Goal: Information Seeking & Learning: Understand process/instructions

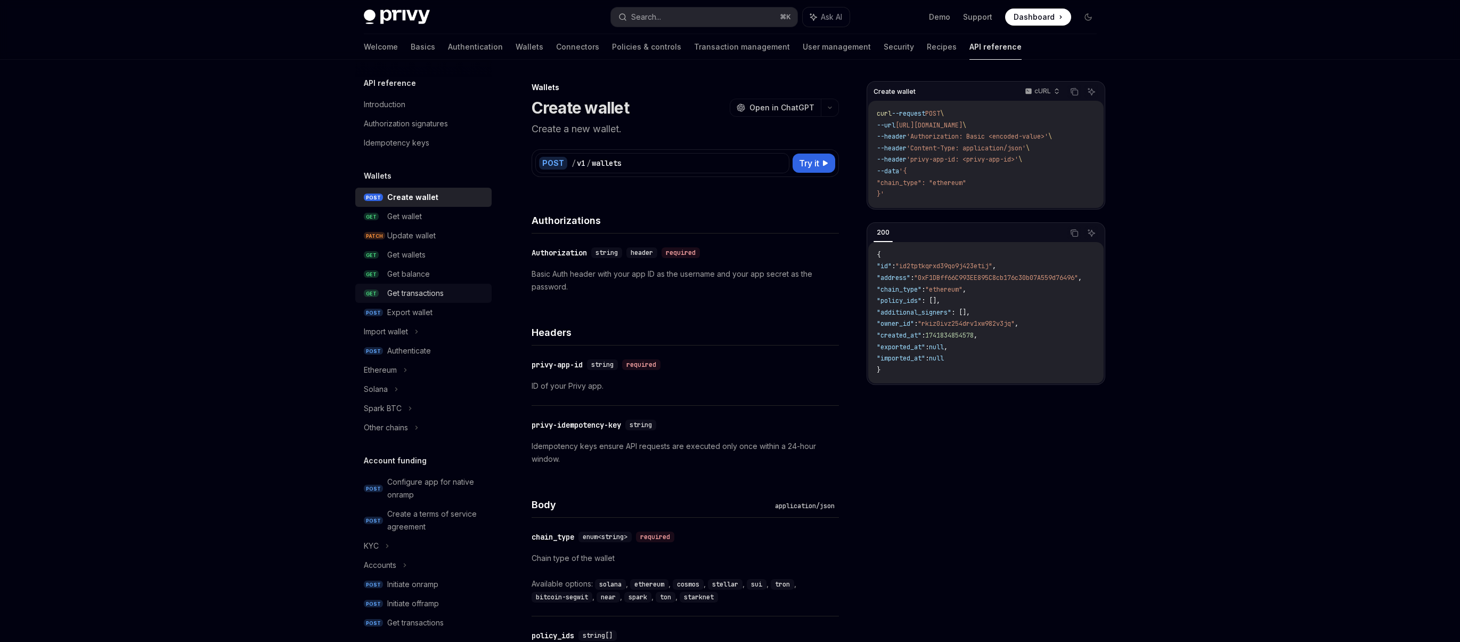
click at [431, 296] on div "Get transactions" at bounding box center [415, 293] width 56 height 13
type textarea "*"
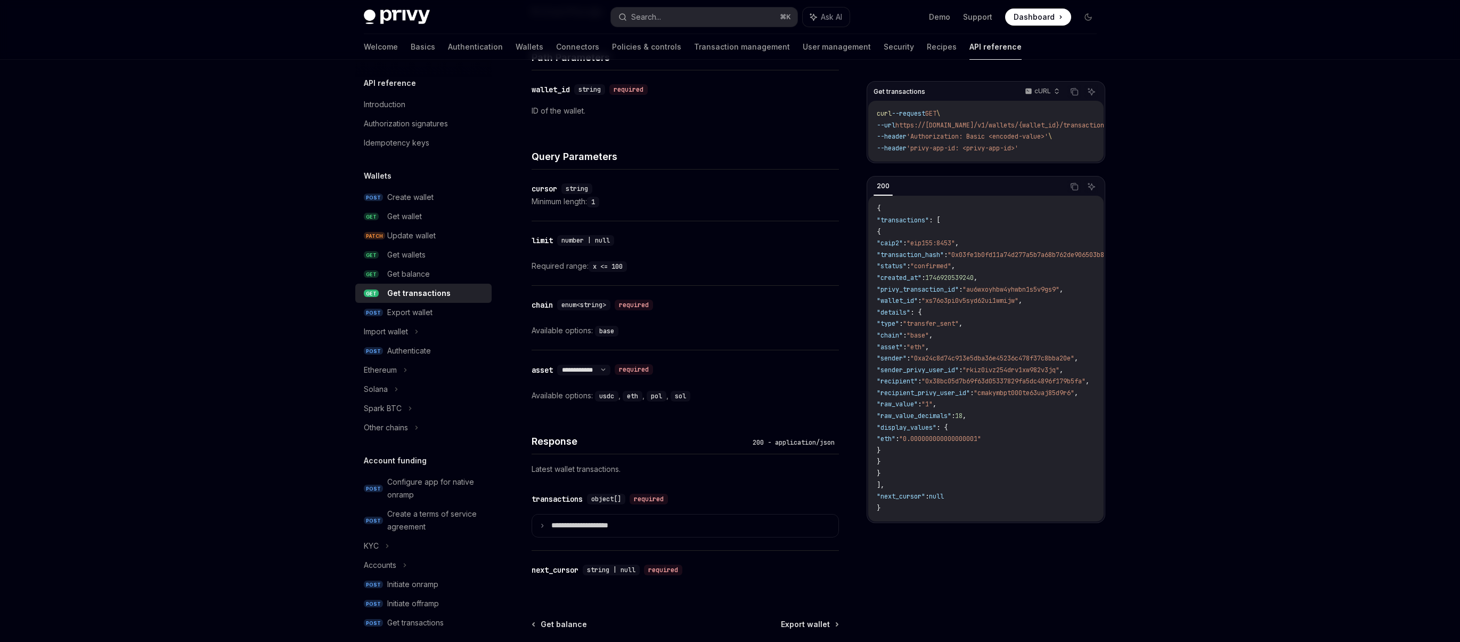
scroll to position [377, 0]
click at [641, 515] on summary "**********" at bounding box center [685, 523] width 306 height 22
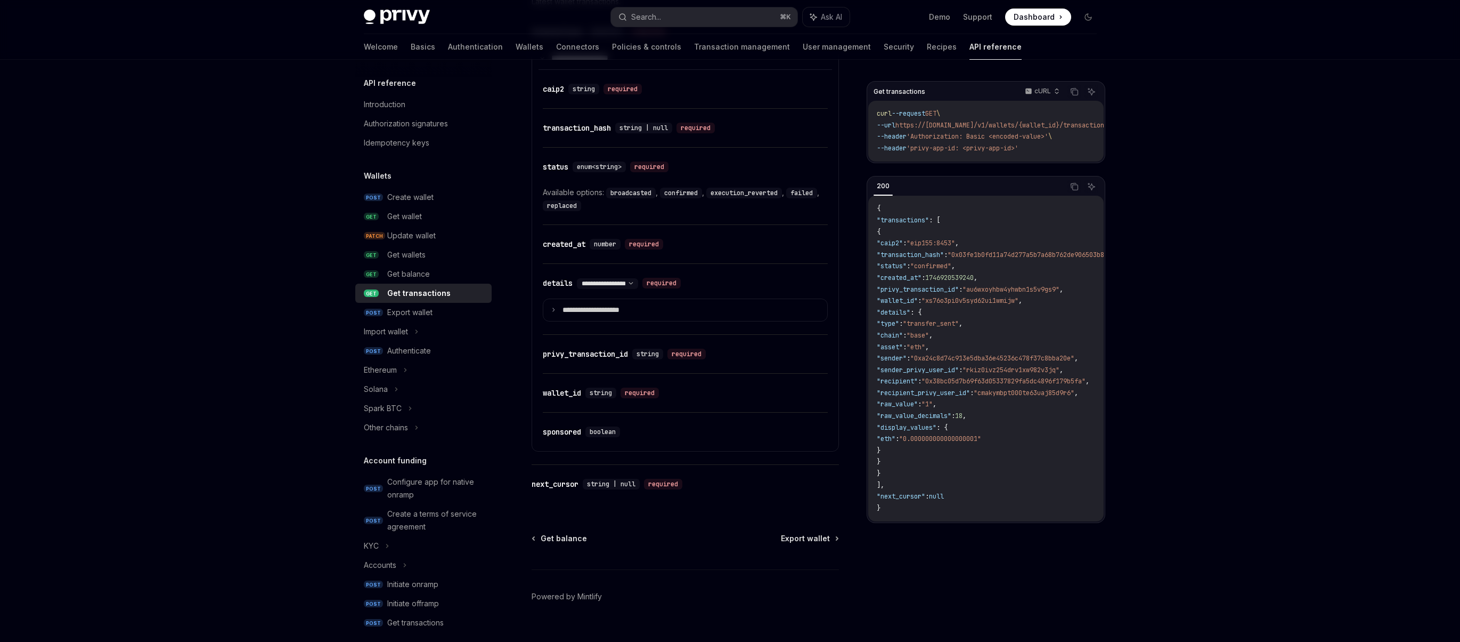
scroll to position [788, 0]
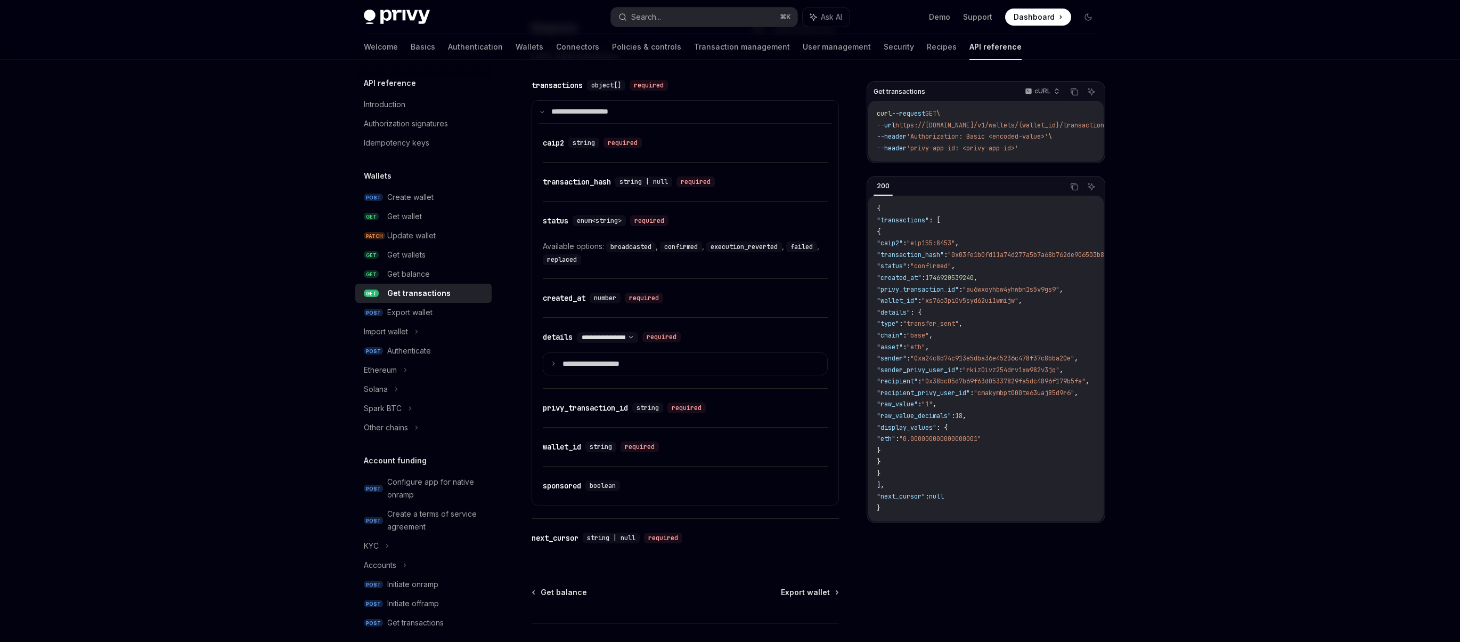
click at [688, 246] on code "confirmed" at bounding box center [681, 246] width 42 height 11
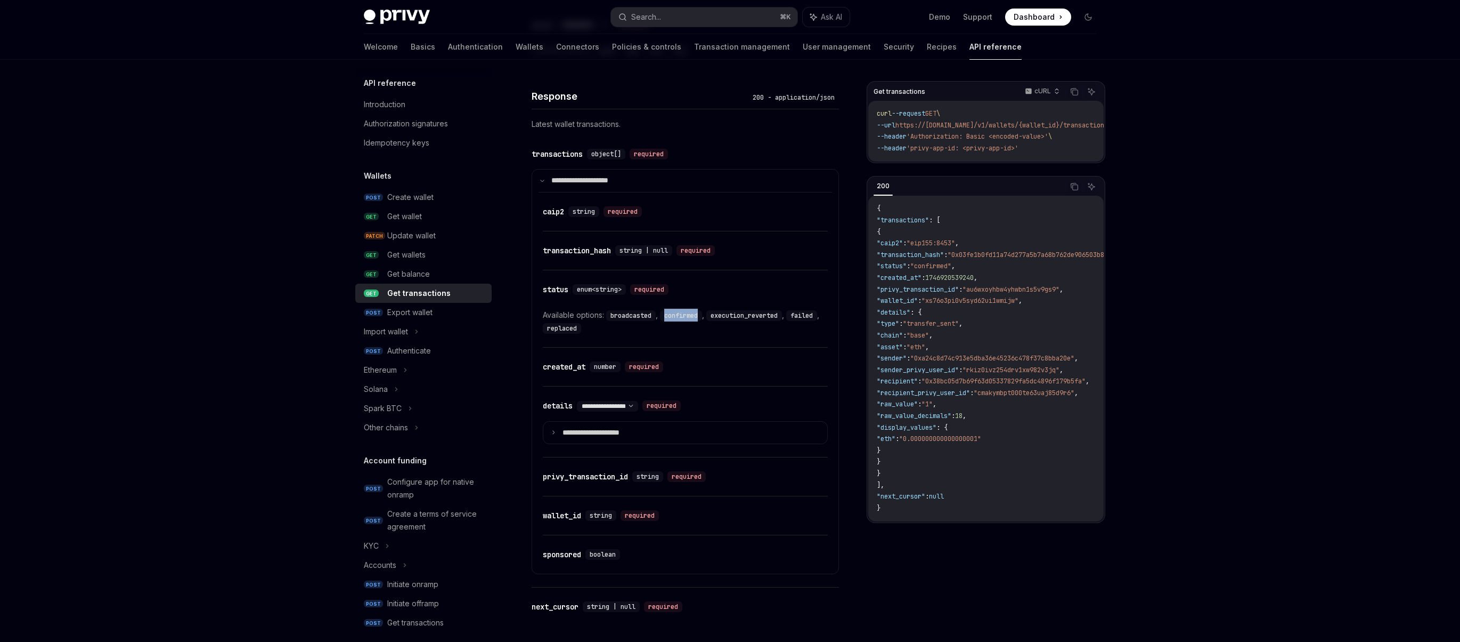
scroll to position [591, 0]
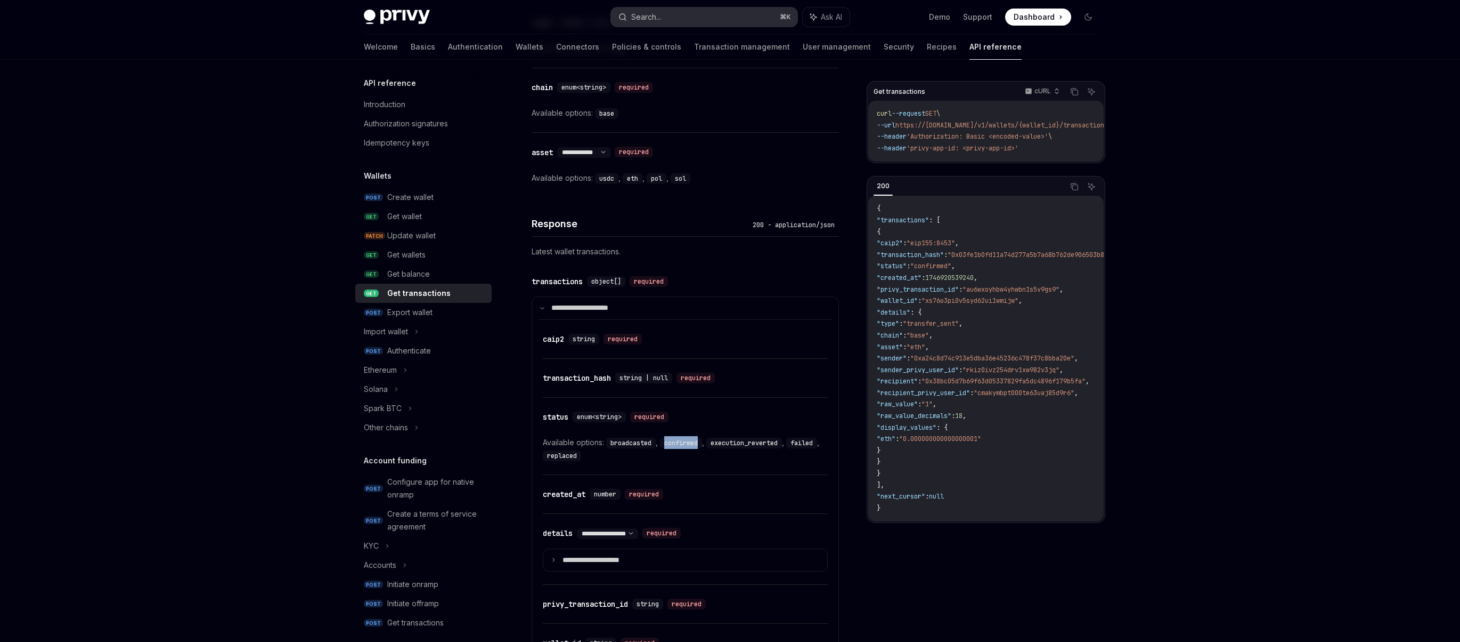
click at [647, 16] on div "Search..." at bounding box center [646, 17] width 30 height 13
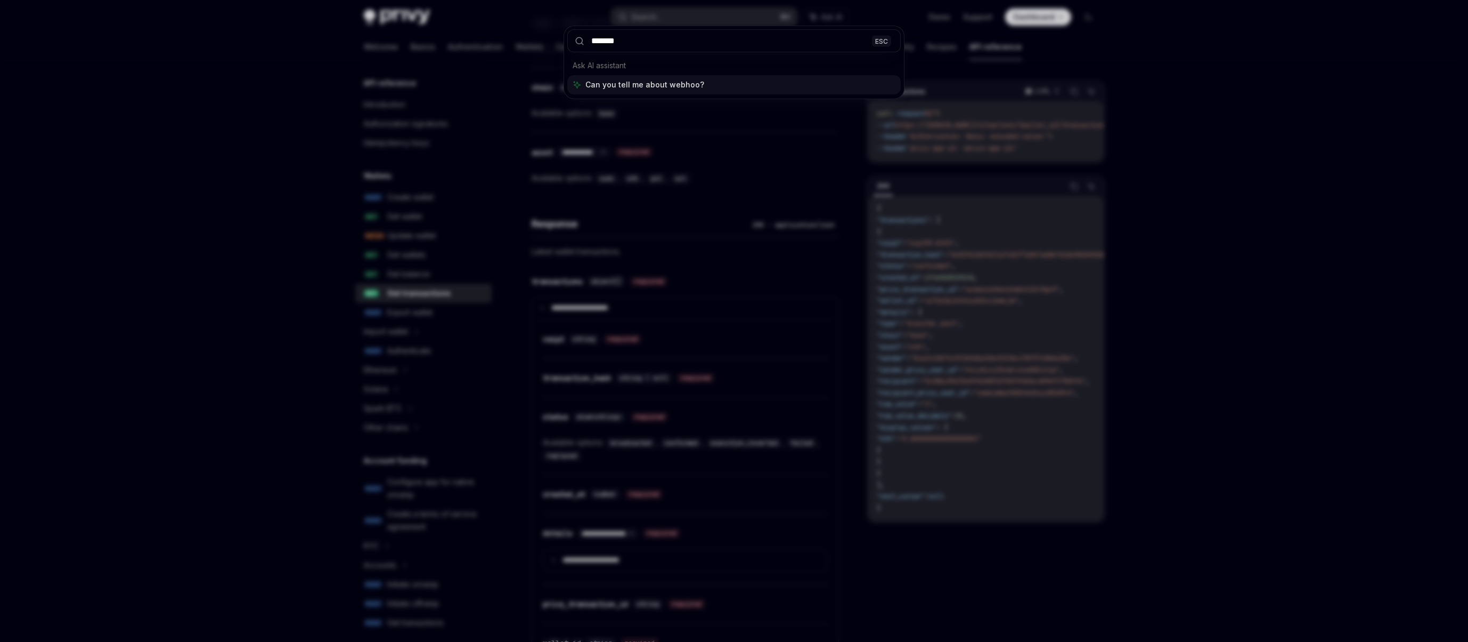
type input "********"
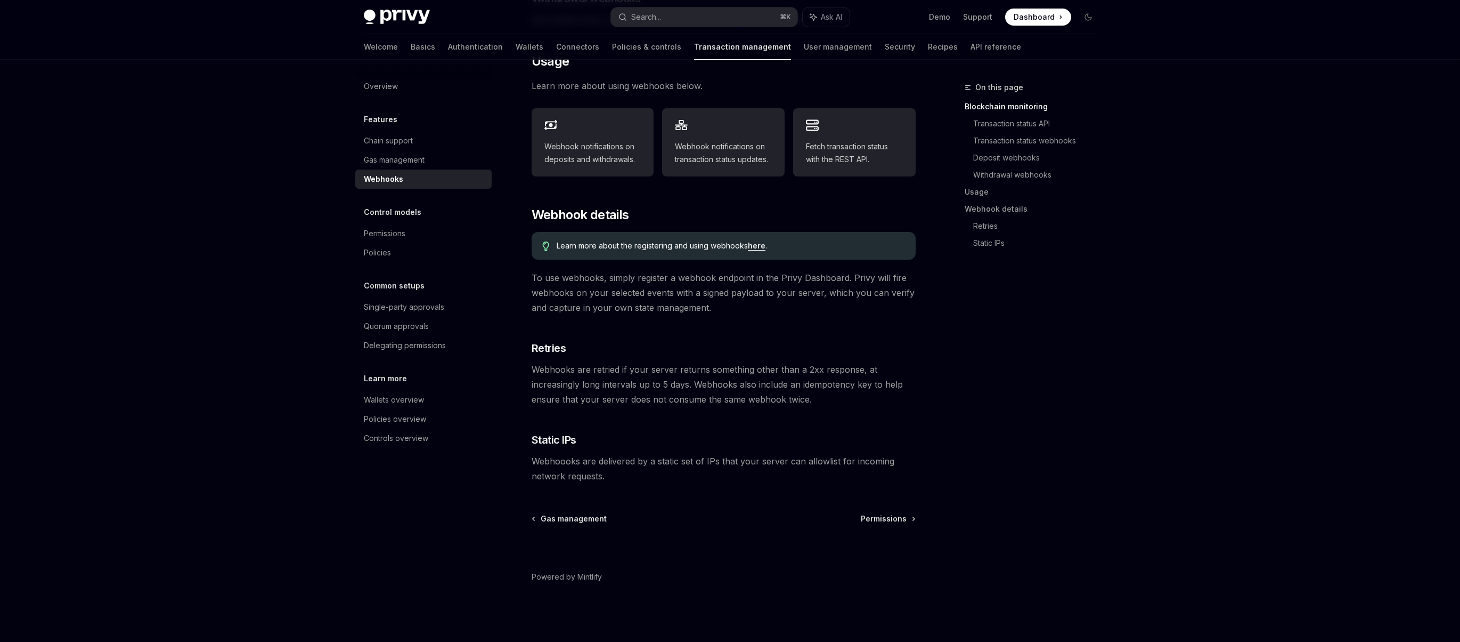
scroll to position [60, 0]
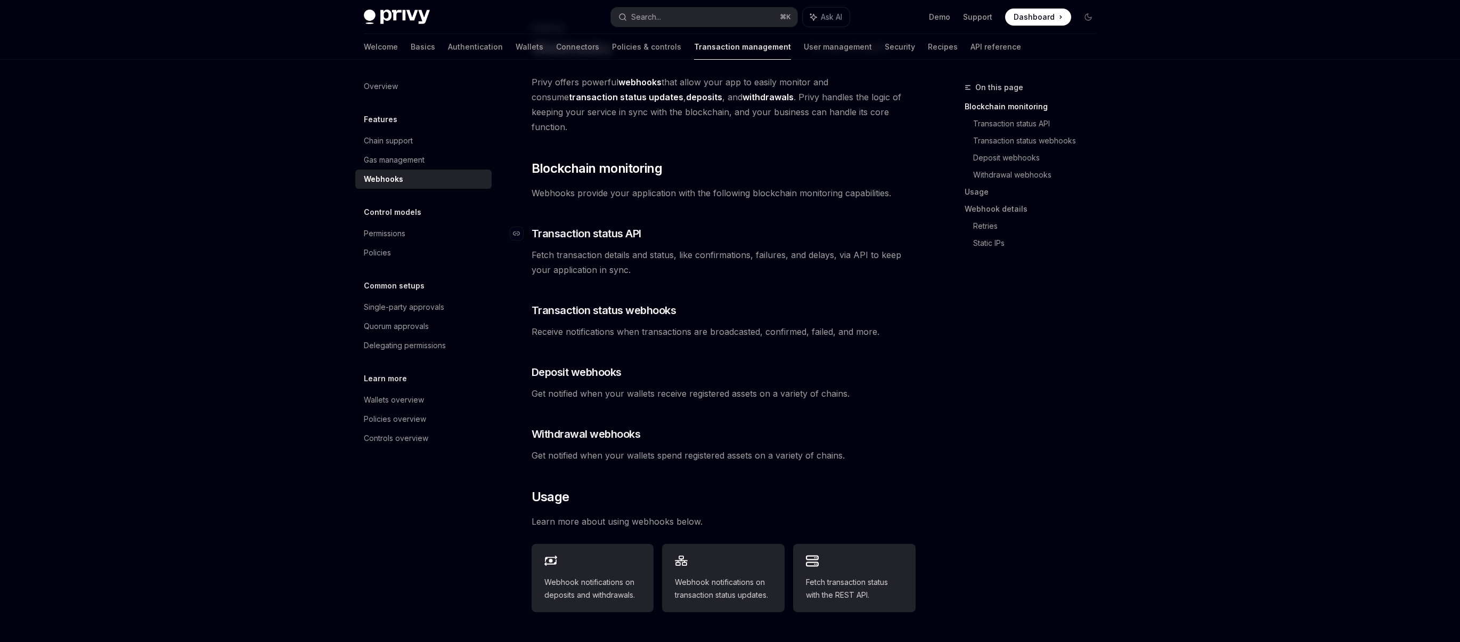
click at [623, 226] on span "Transaction status API" at bounding box center [587, 233] width 110 height 15
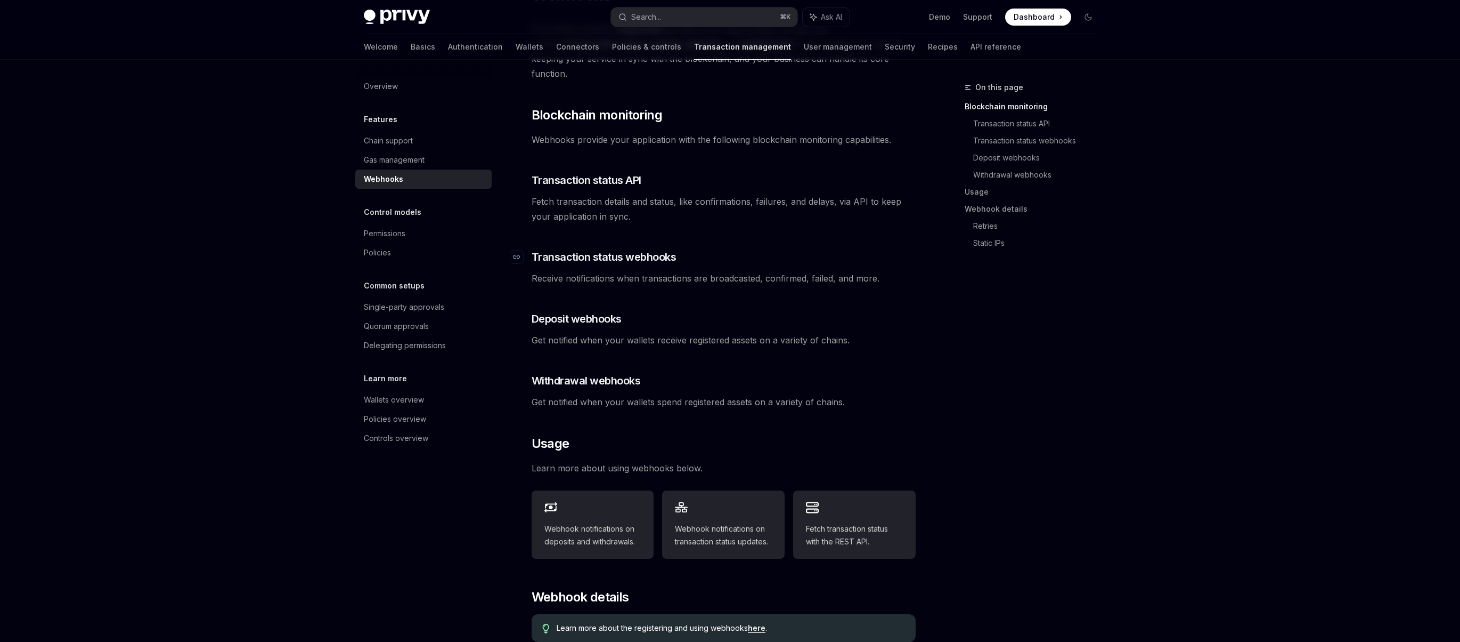
scroll to position [190, 0]
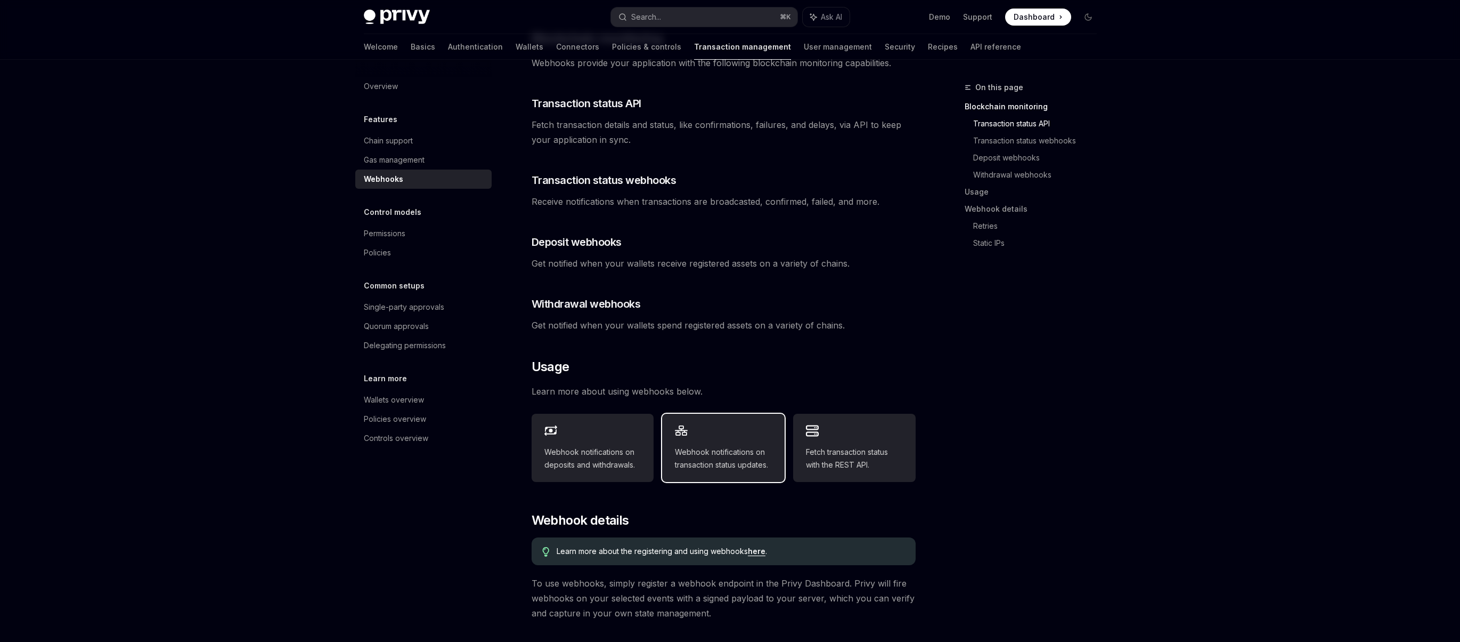
click at [768, 445] on span "Webhook notifications on transaction status updates." at bounding box center [723, 458] width 97 height 26
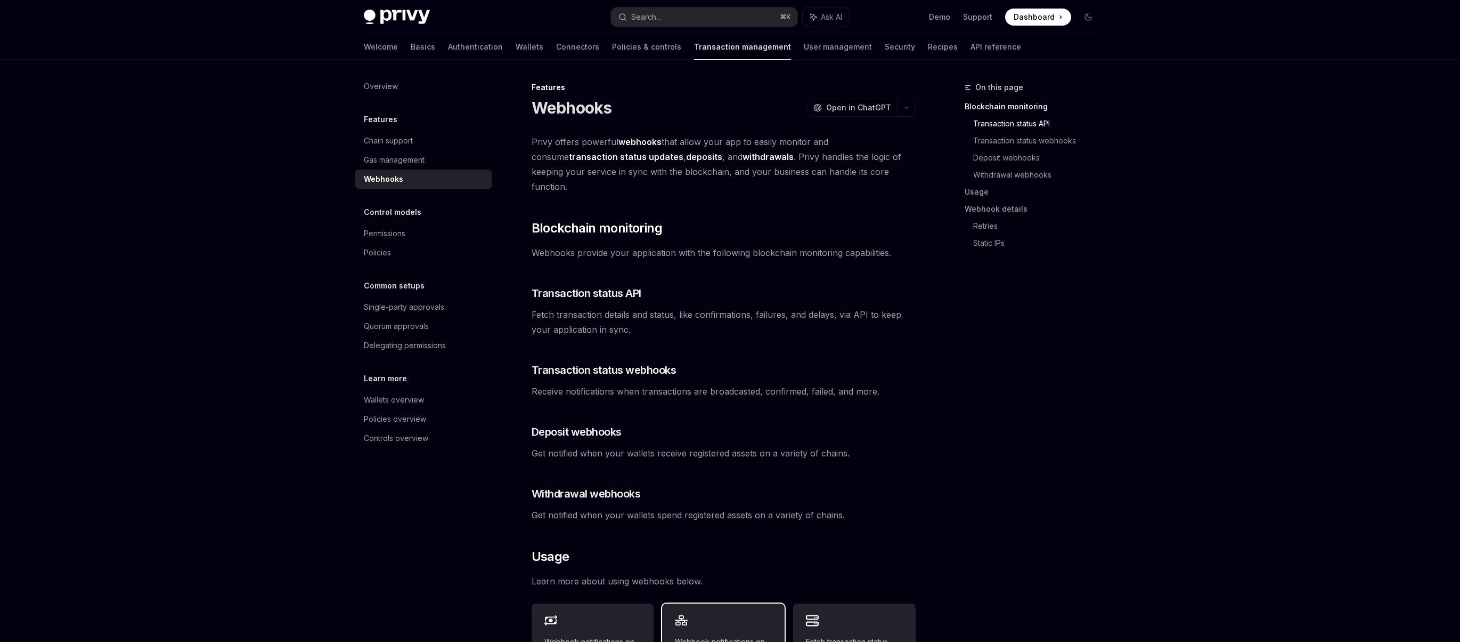
scroll to position [274, 0]
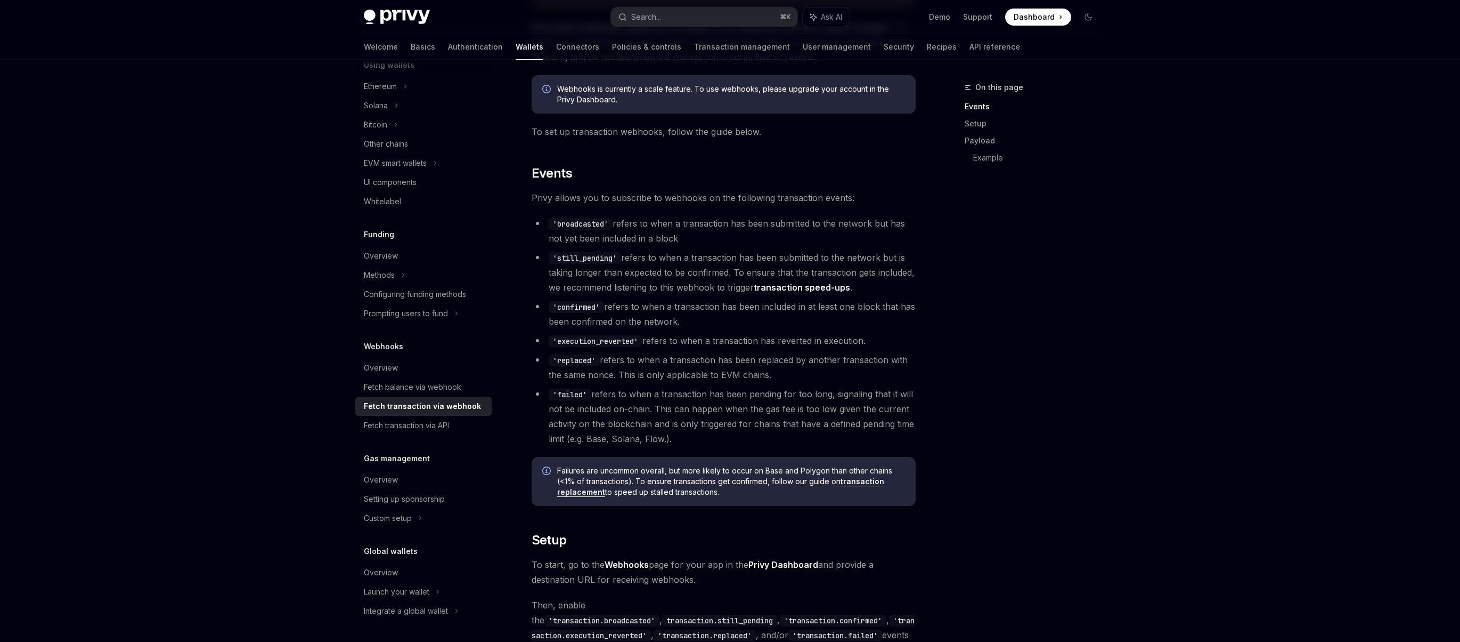
scroll to position [190, 0]
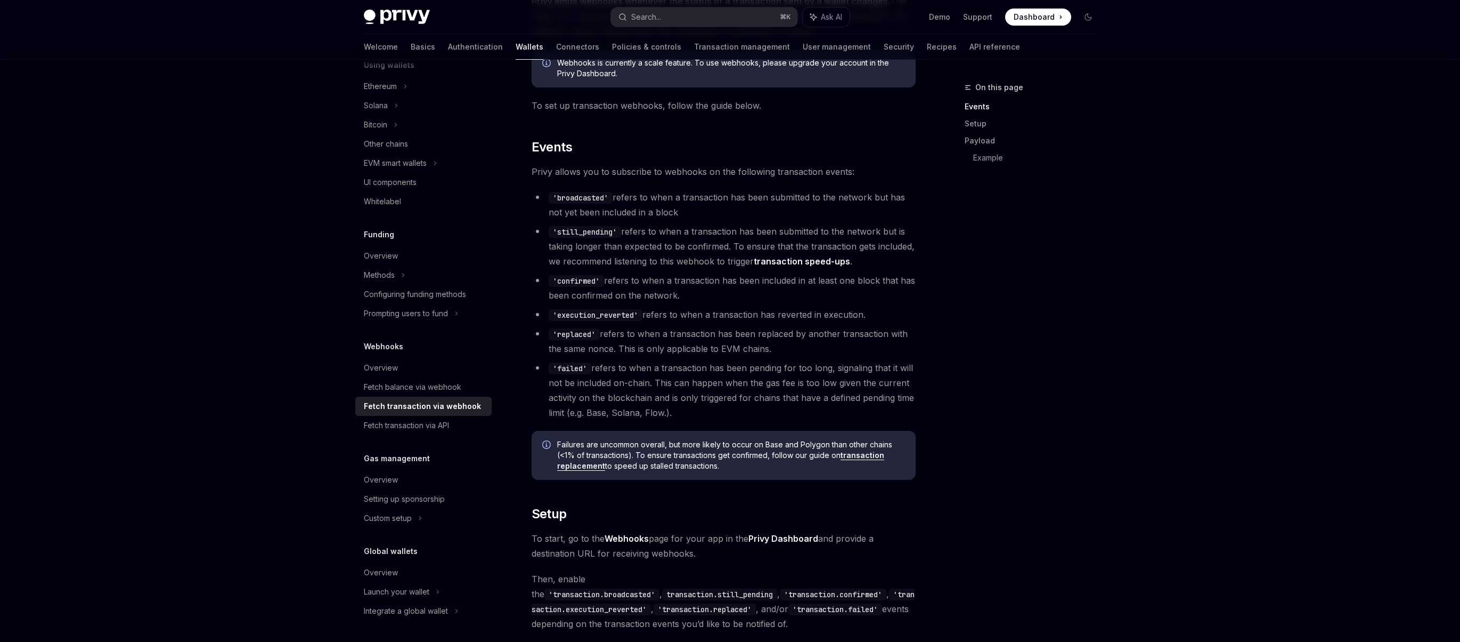
drag, startPoint x: 705, startPoint y: 293, endPoint x: 648, endPoint y: 275, distance: 59.2
click at [648, 275] on li "'confirmed' refers to when a transaction has been included in at least one bloc…" at bounding box center [724, 288] width 384 height 30
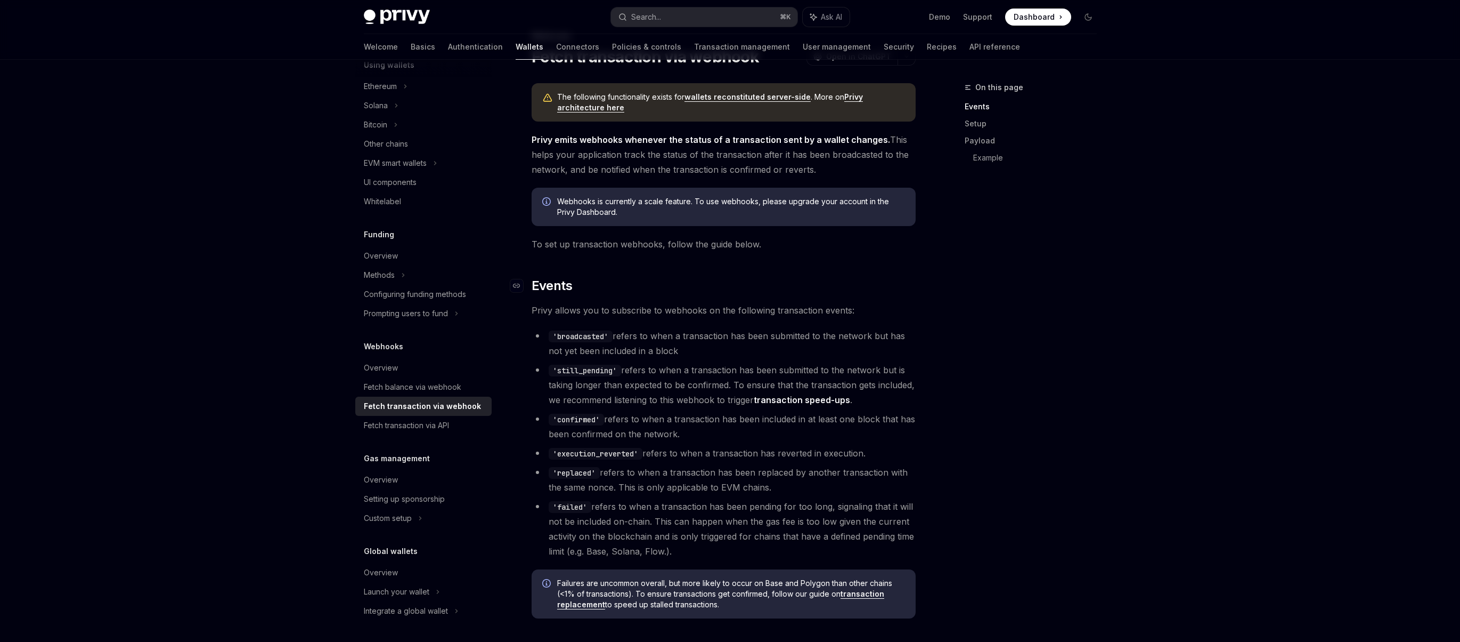
scroll to position [0, 0]
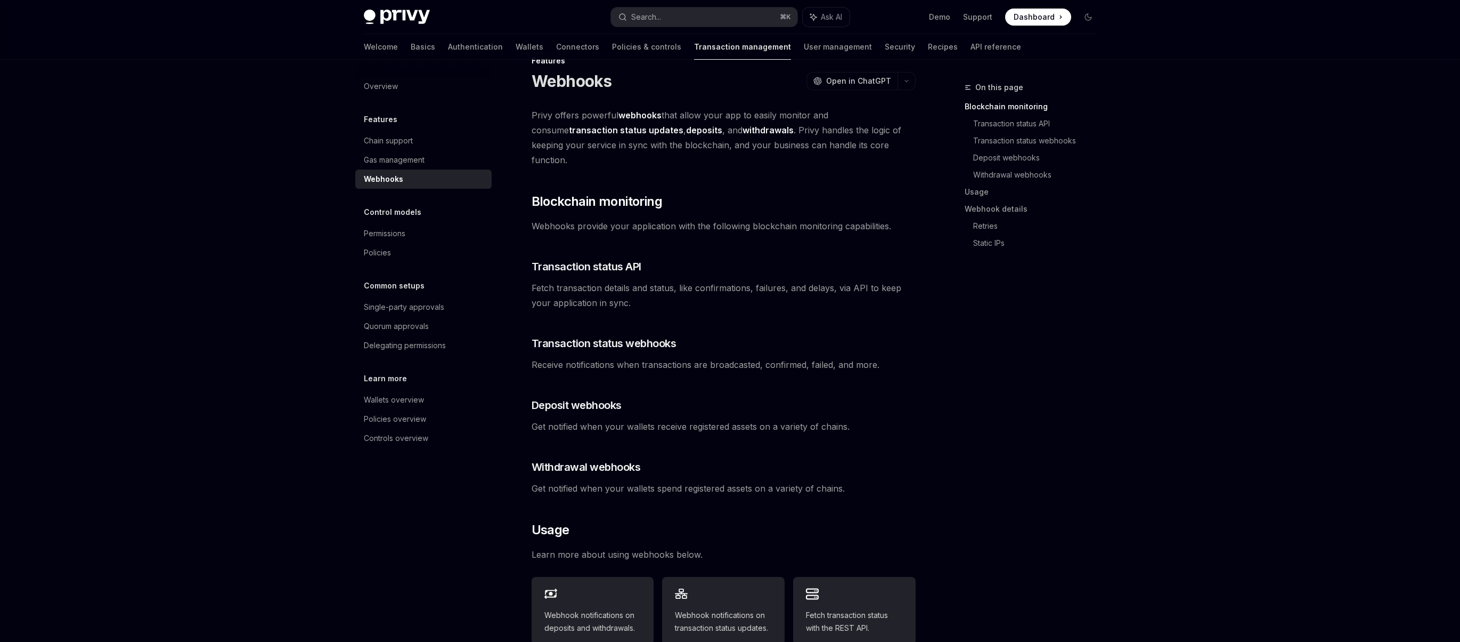
scroll to position [60, 0]
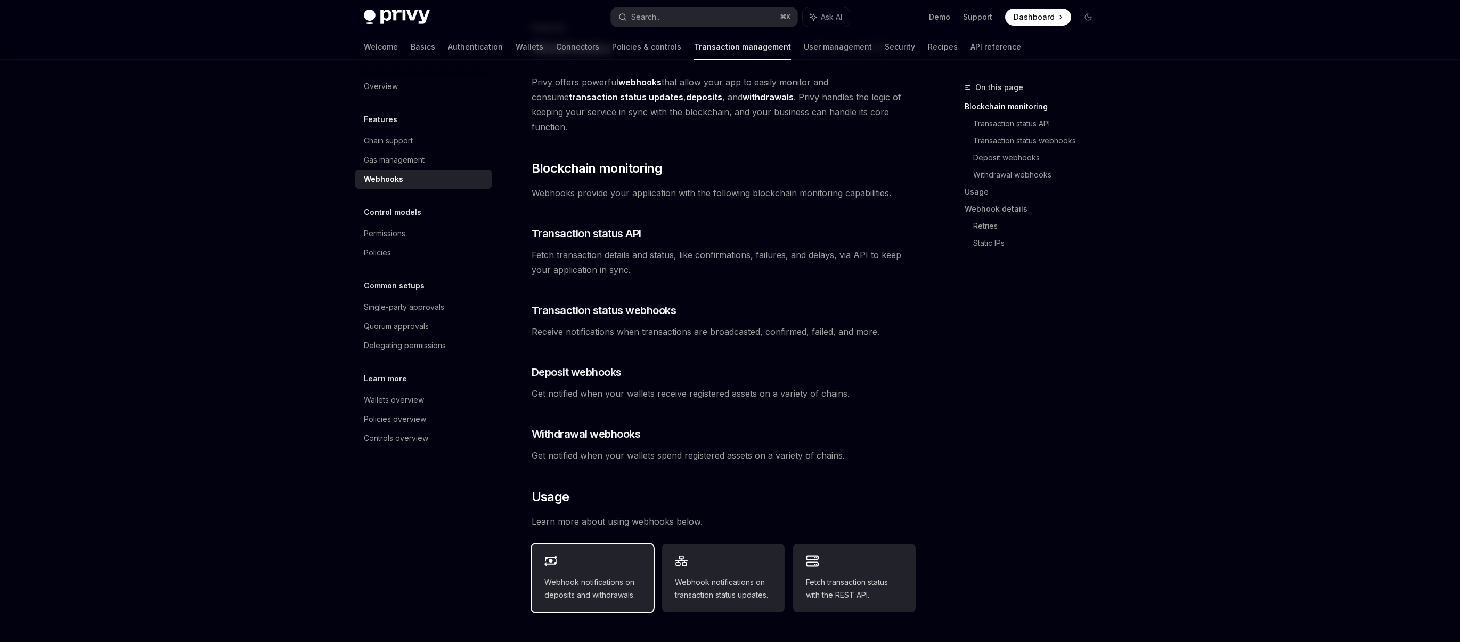
click at [608, 557] on div "Webhook notifications on deposits and withdrawals." at bounding box center [593, 577] width 123 height 68
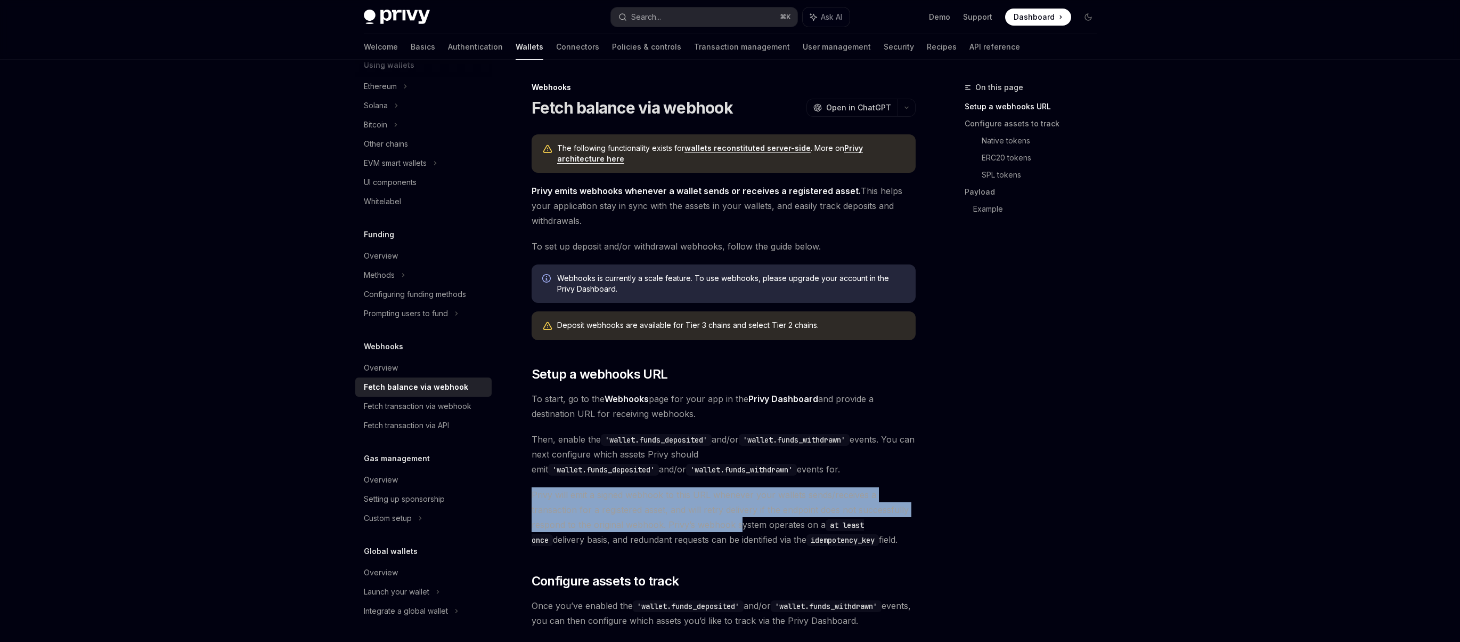
drag, startPoint x: 726, startPoint y: 482, endPoint x: 738, endPoint y: 530, distance: 49.1
click at [738, 530] on span "Privy will emit a signed webhook to this URL whenever your wallets sends/receiv…" at bounding box center [724, 517] width 384 height 60
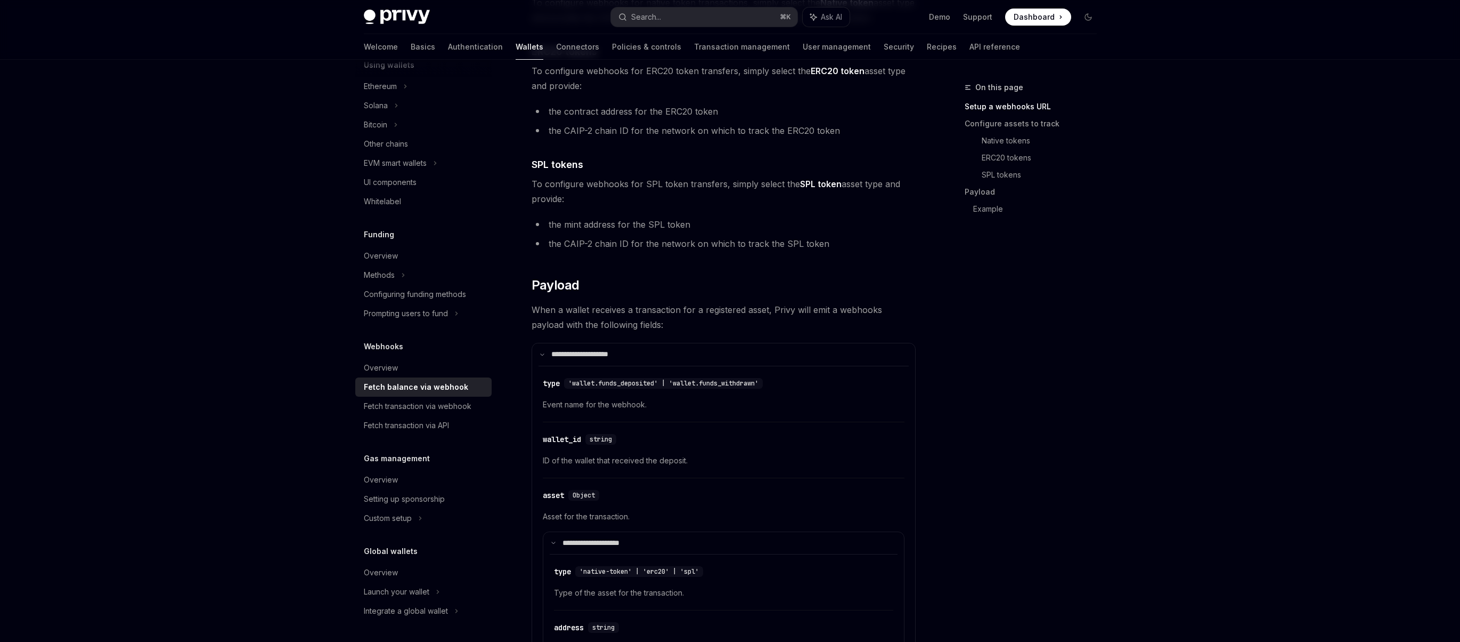
scroll to position [1766, 0]
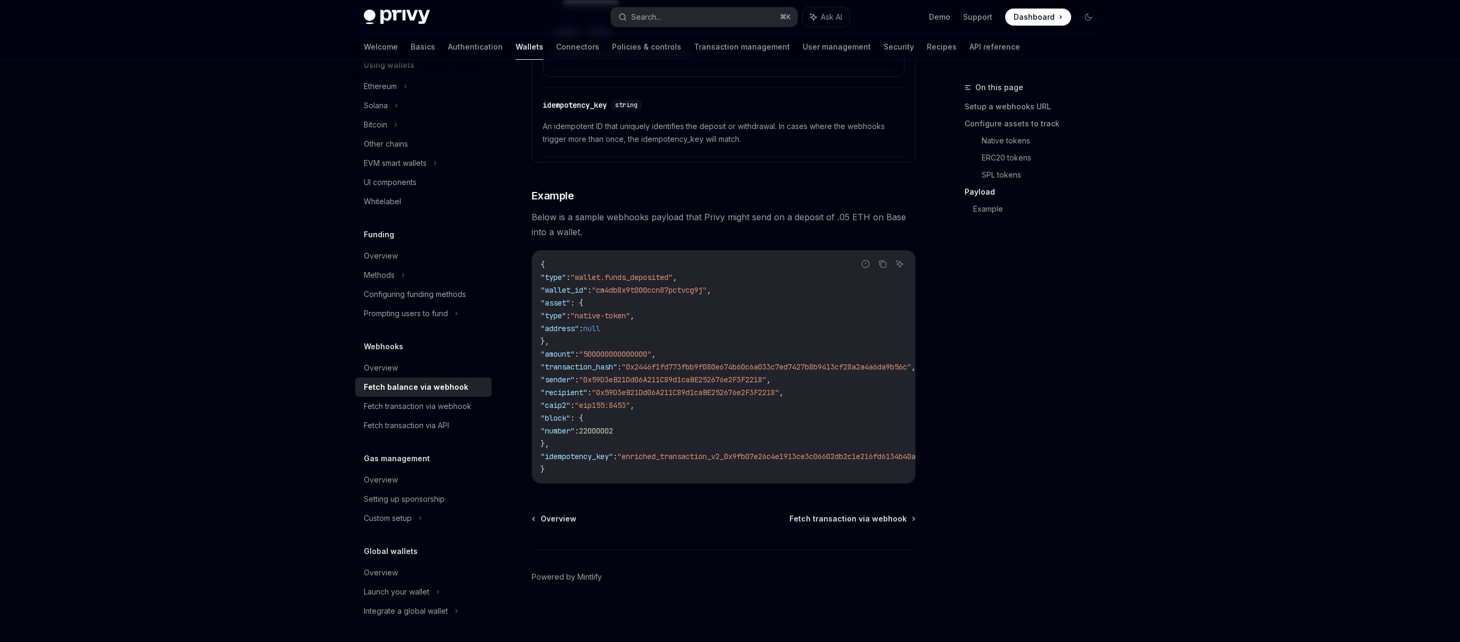
click at [655, 363] on span ""0x2446f1fd773fbb9f080e674b60c6a033c7ed7427b8b9413cf28a2a4a6da9b56c"" at bounding box center [767, 367] width 290 height 10
click at [665, 437] on code "{ "type" : "wallet.funds_deposited" , "wallet_id" : "cm4db8x9t000ccn87pctvcg9j"…" at bounding box center [794, 366] width 507 height 217
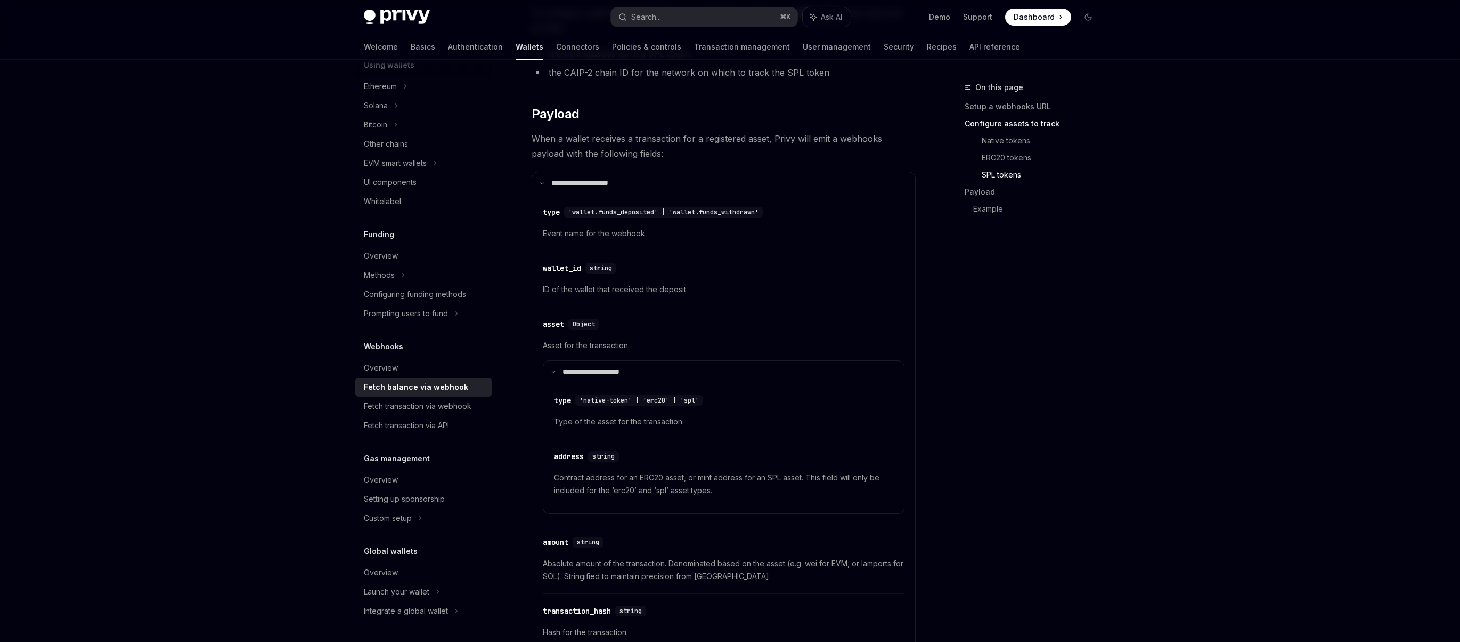
scroll to position [882, 0]
click at [665, 437] on div "​ type 'native-token' | 'erc20' | 'spl' Type of the asset for the transaction." at bounding box center [723, 414] width 339 height 51
click at [733, 323] on div "​ asset Object" at bounding box center [718, 324] width 351 height 13
click at [439, 407] on div "Fetch transaction via webhook" at bounding box center [418, 406] width 108 height 13
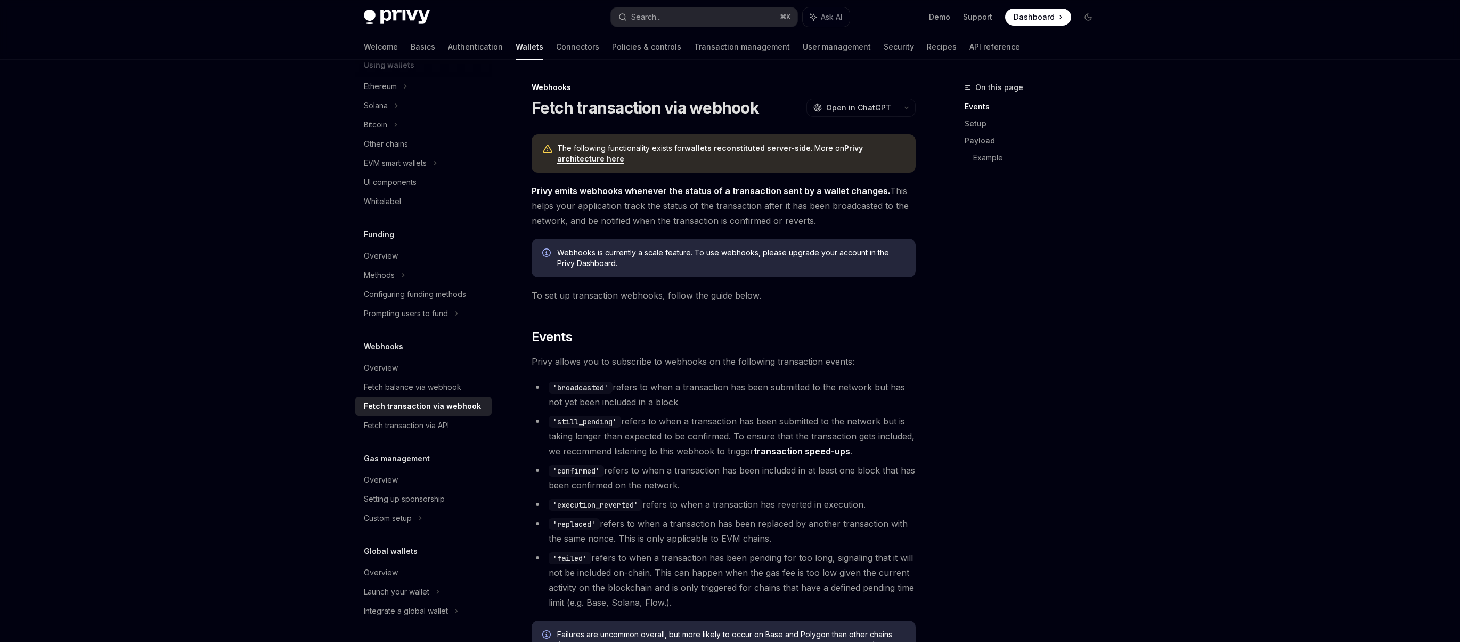
drag, startPoint x: 688, startPoint y: 481, endPoint x: 609, endPoint y: 470, distance: 80.0
click at [609, 470] on li "'confirmed' refers to when a transaction has been included in at least one bloc…" at bounding box center [724, 477] width 384 height 30
copy li "refers to when a transaction has been included in at least one block that has b…"
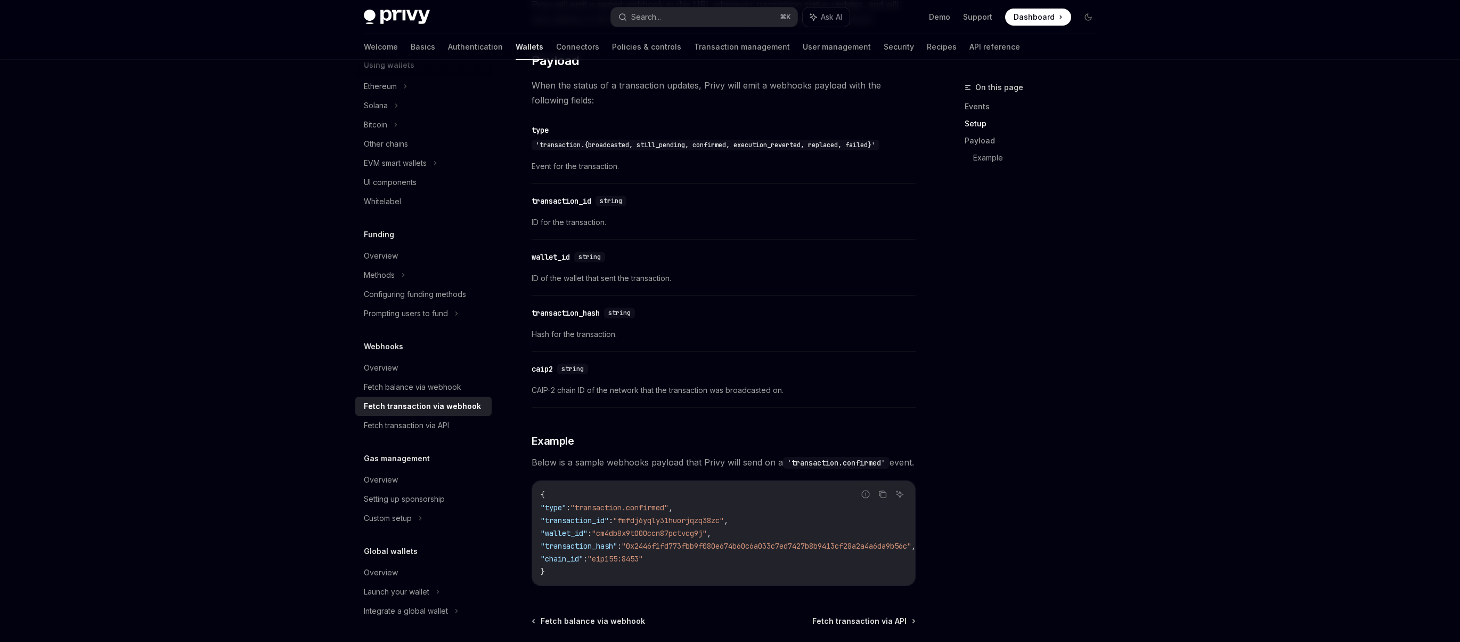
scroll to position [956, 0]
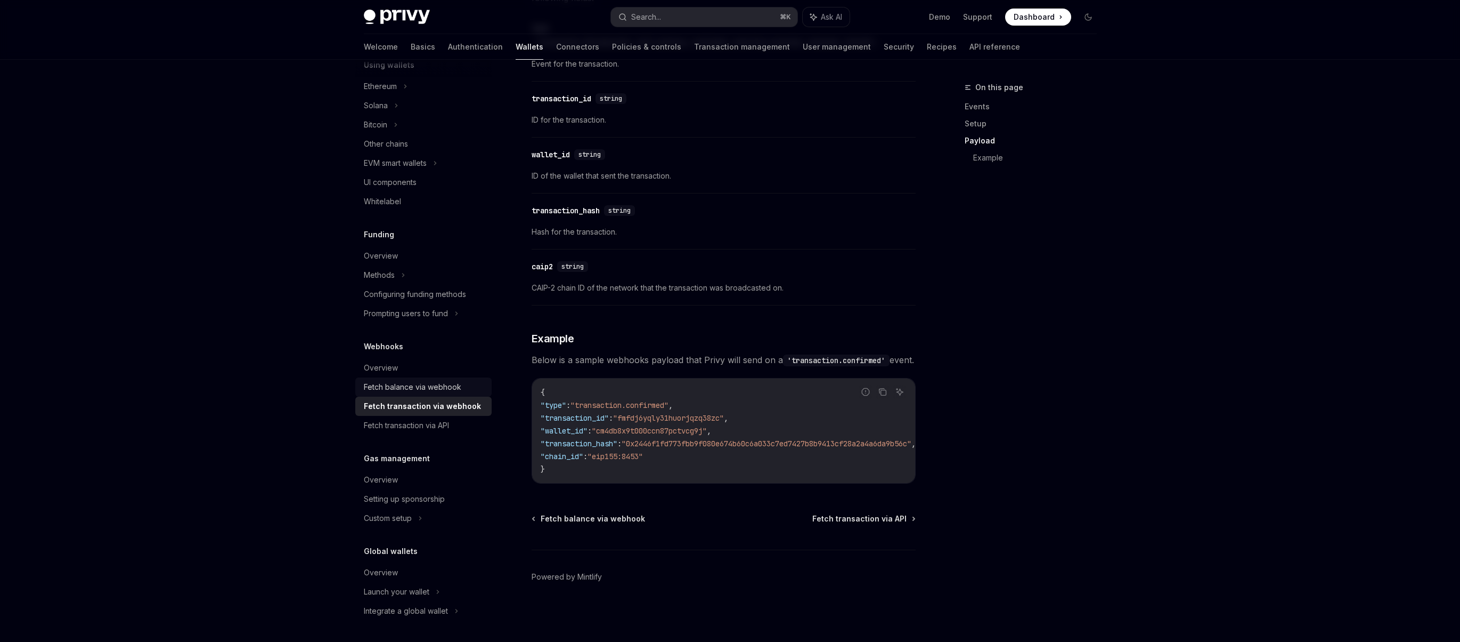
click at [436, 389] on div "Fetch balance via webhook" at bounding box center [413, 386] width 98 height 13
type textarea "*"
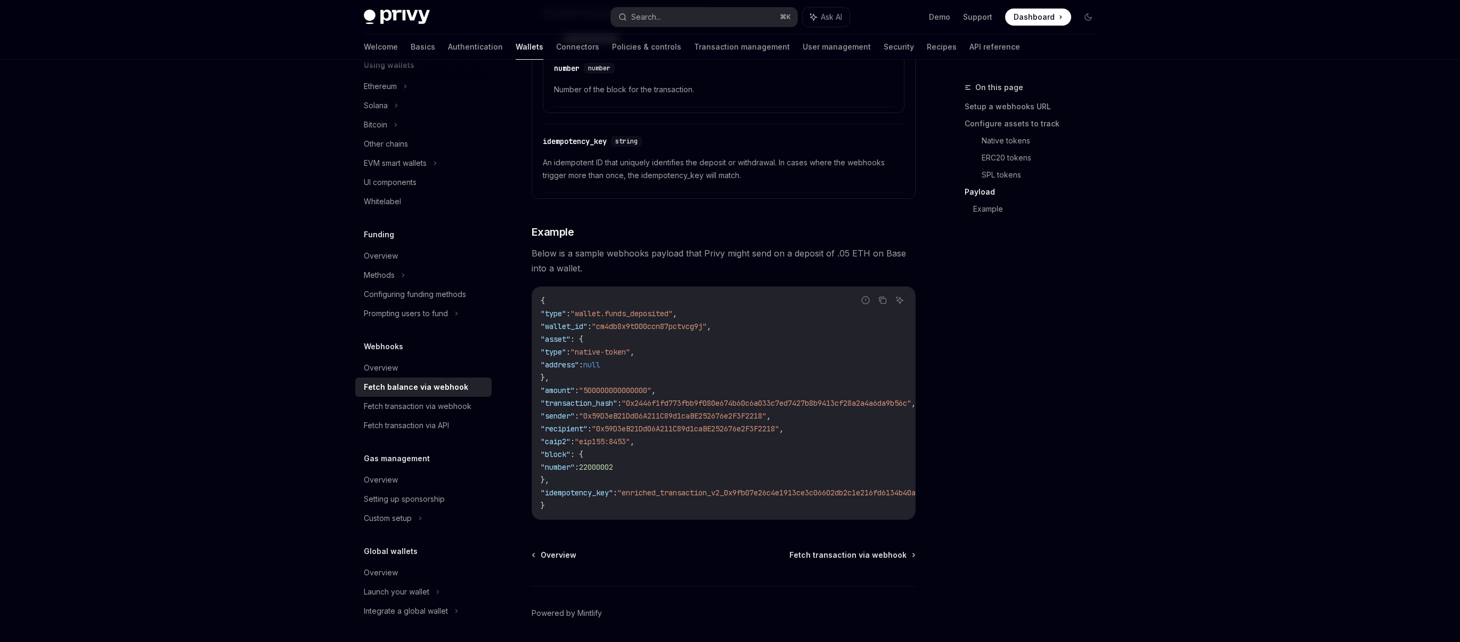
scroll to position [1766, 0]
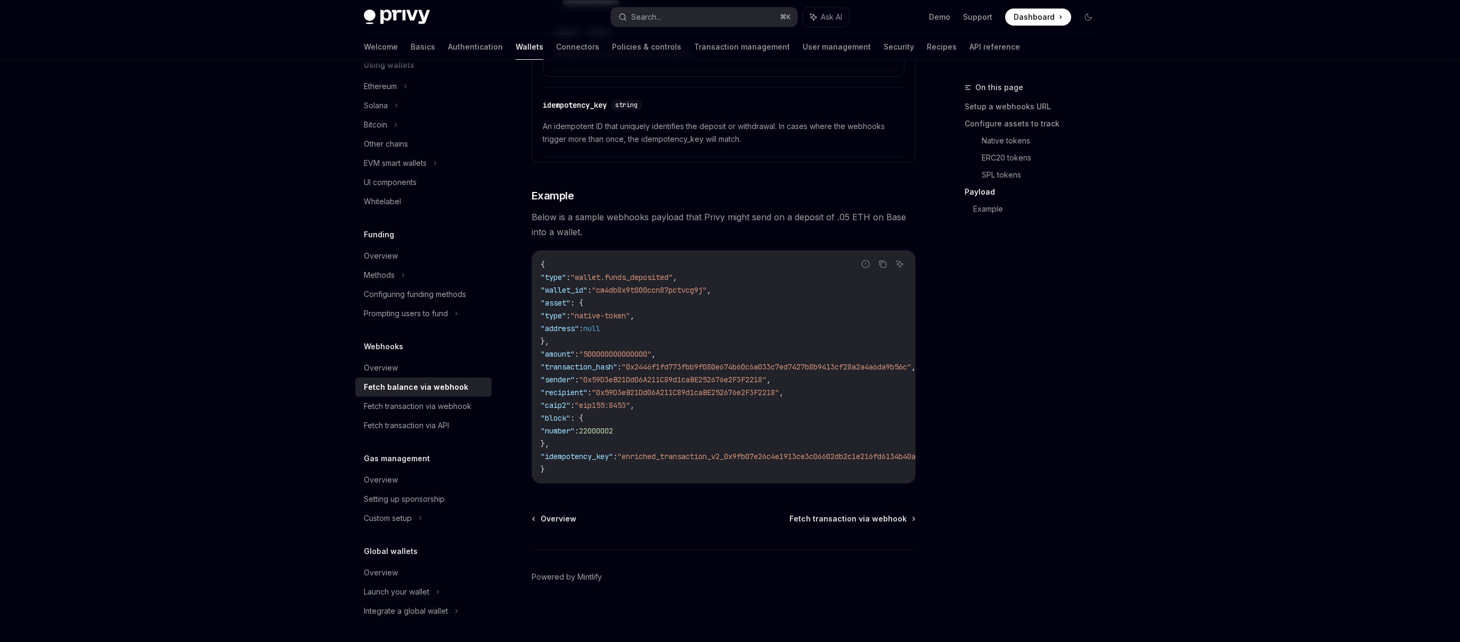
click at [689, 367] on span ""0x2446f1fd773fbb9f080e674b60c6a033c7ed7427b8b9413cf28a2a4a6da9b56c"" at bounding box center [767, 367] width 290 height 10
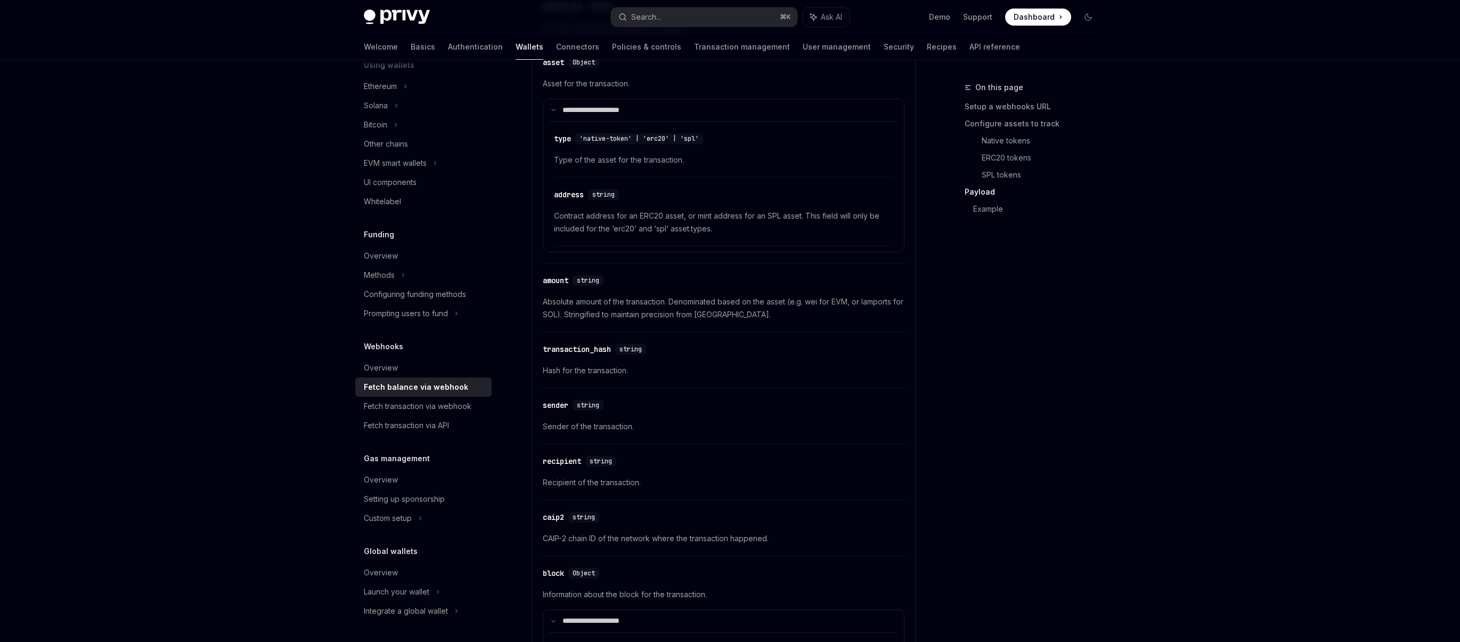
scroll to position [1145, 0]
drag, startPoint x: 546, startPoint y: 371, endPoint x: 621, endPoint y: 373, distance: 75.1
click at [621, 373] on span "Hash for the transaction." at bounding box center [724, 369] width 362 height 13
click at [620, 369] on span "Hash for the transaction." at bounding box center [724, 369] width 362 height 13
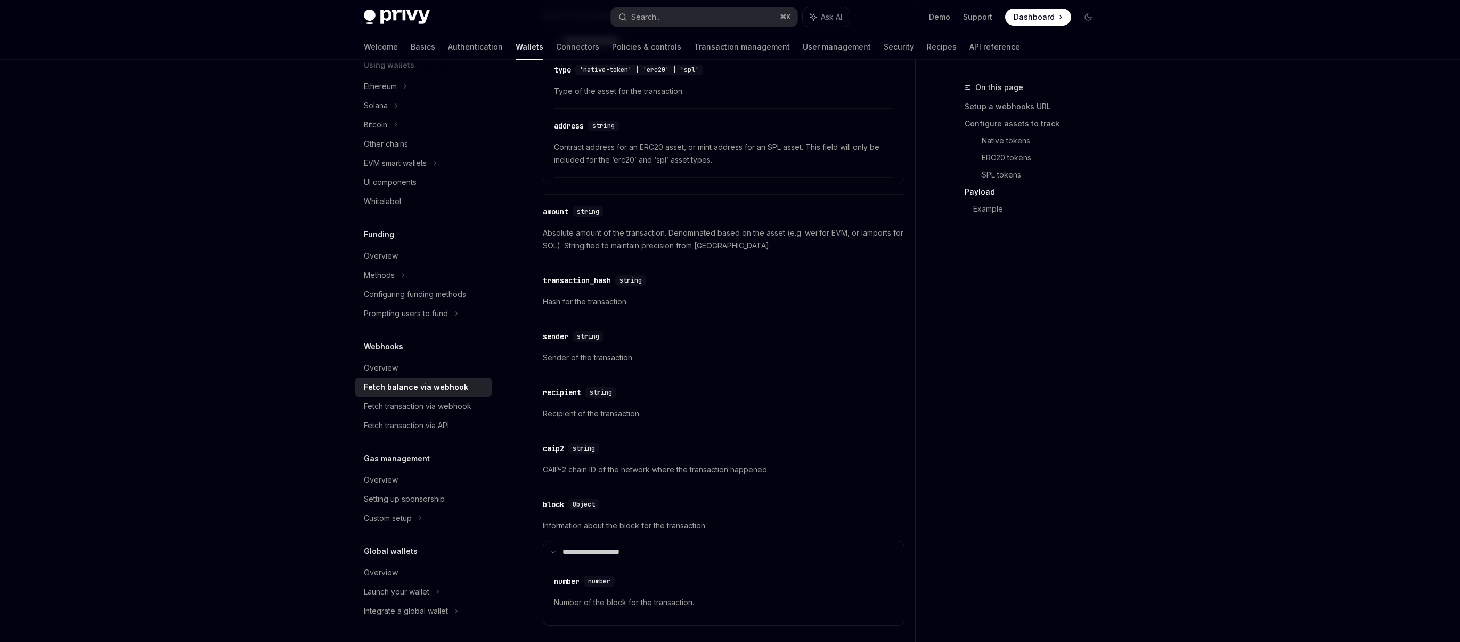
scroll to position [1160, 0]
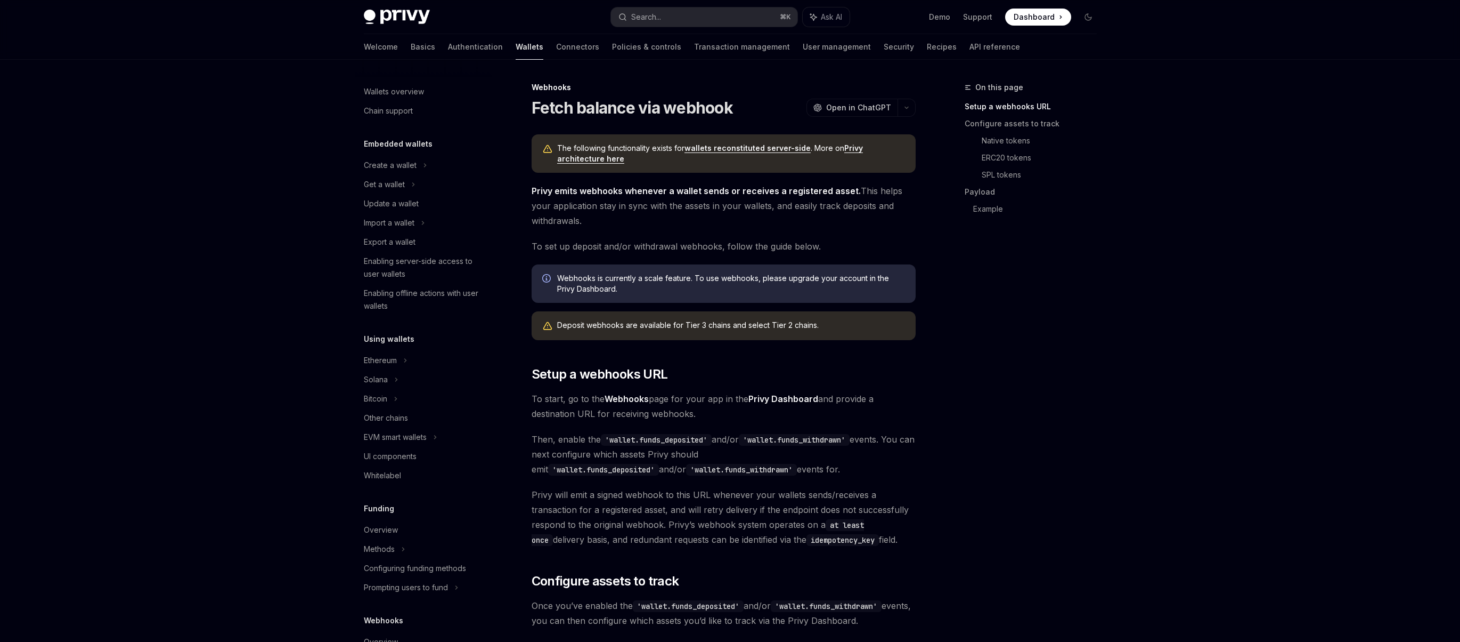
scroll to position [274, 0]
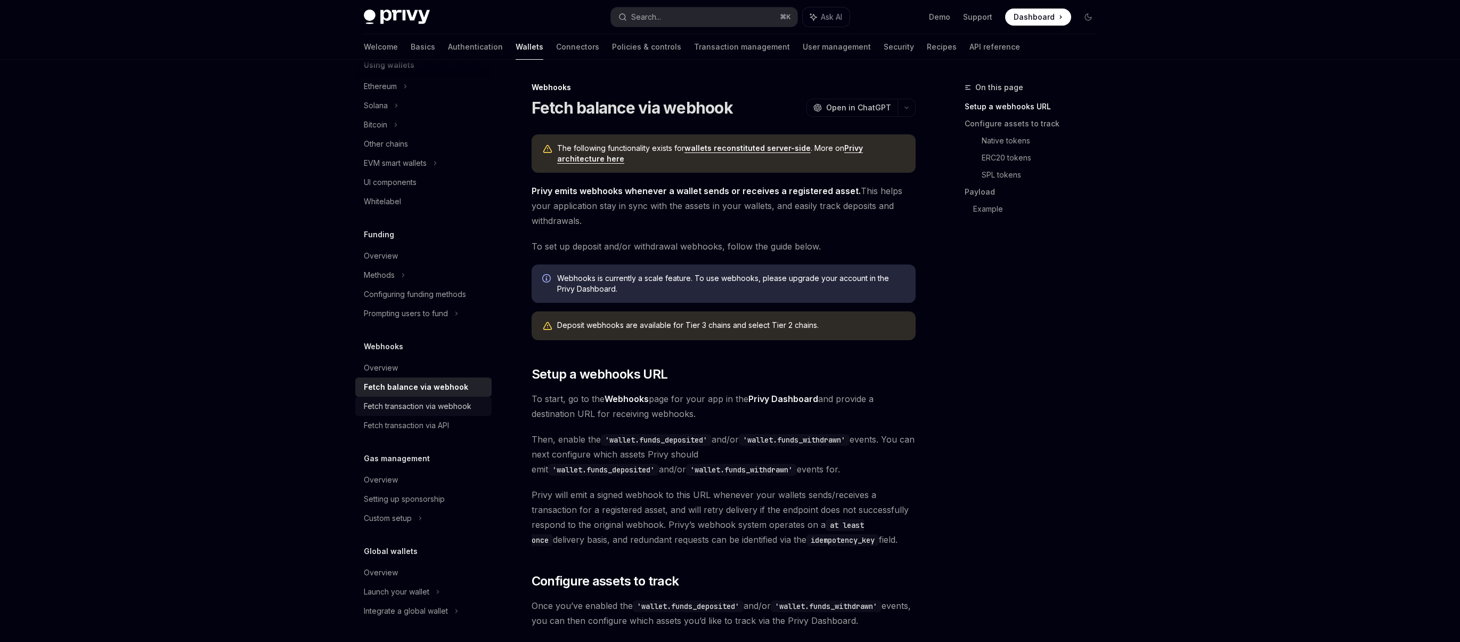
click at [443, 407] on div "Fetch transaction via webhook" at bounding box center [418, 406] width 108 height 13
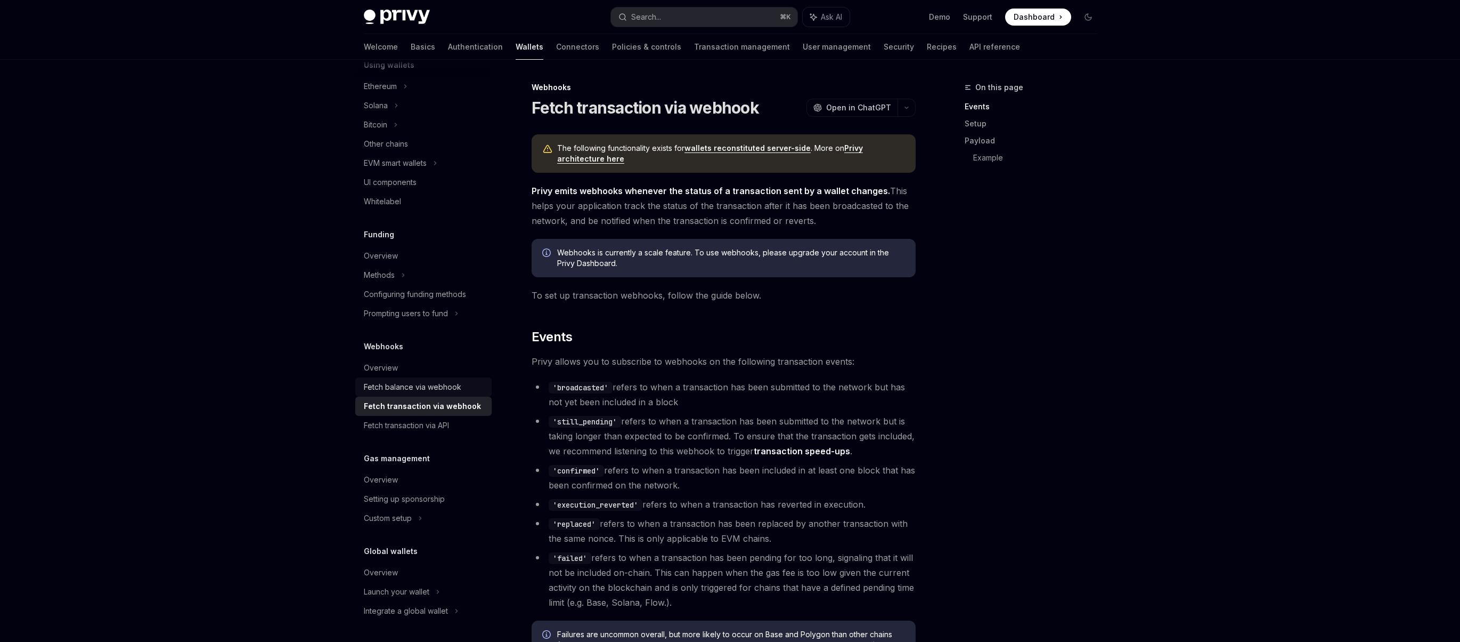
click at [425, 387] on div "Fetch balance via webhook" at bounding box center [413, 386] width 98 height 13
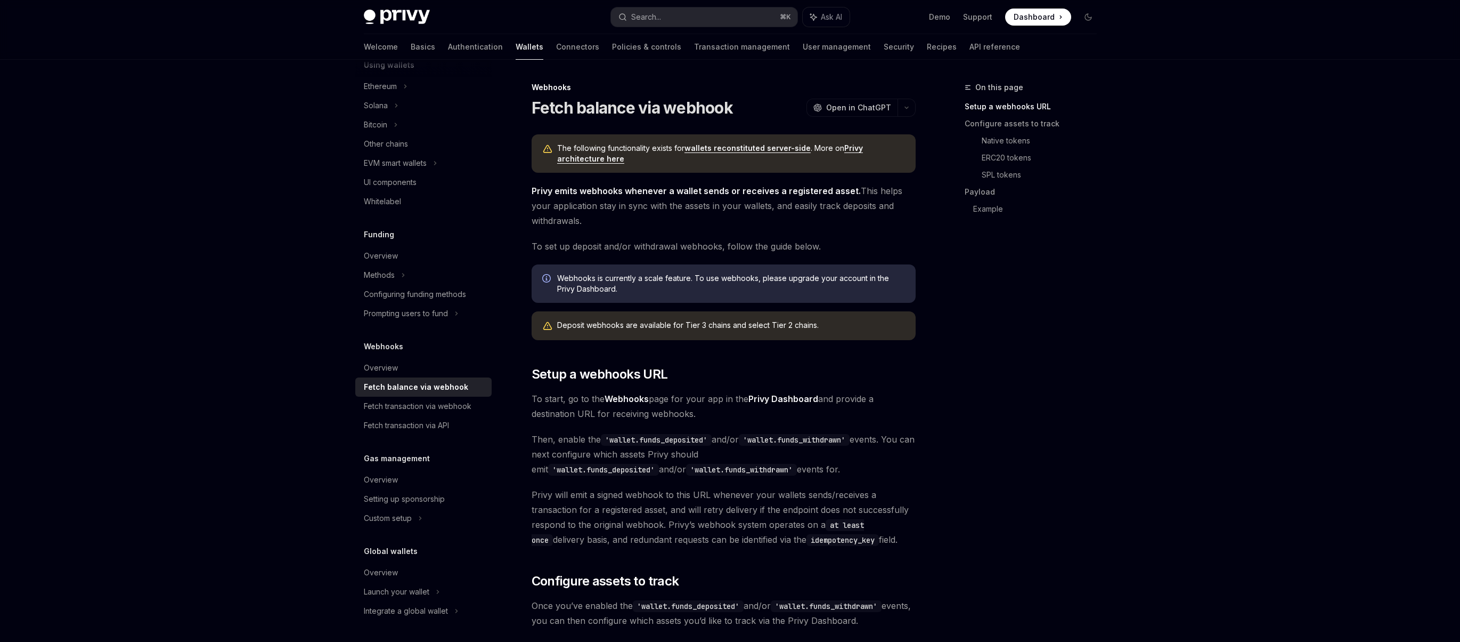
drag, startPoint x: 719, startPoint y: 183, endPoint x: 718, endPoint y: 227, distance: 44.2
click at [718, 227] on span "Privy emits webhooks whenever a wallet sends or receives a registered asset. Th…" at bounding box center [724, 205] width 384 height 45
drag, startPoint x: 718, startPoint y: 227, endPoint x: 813, endPoint y: 248, distance: 97.2
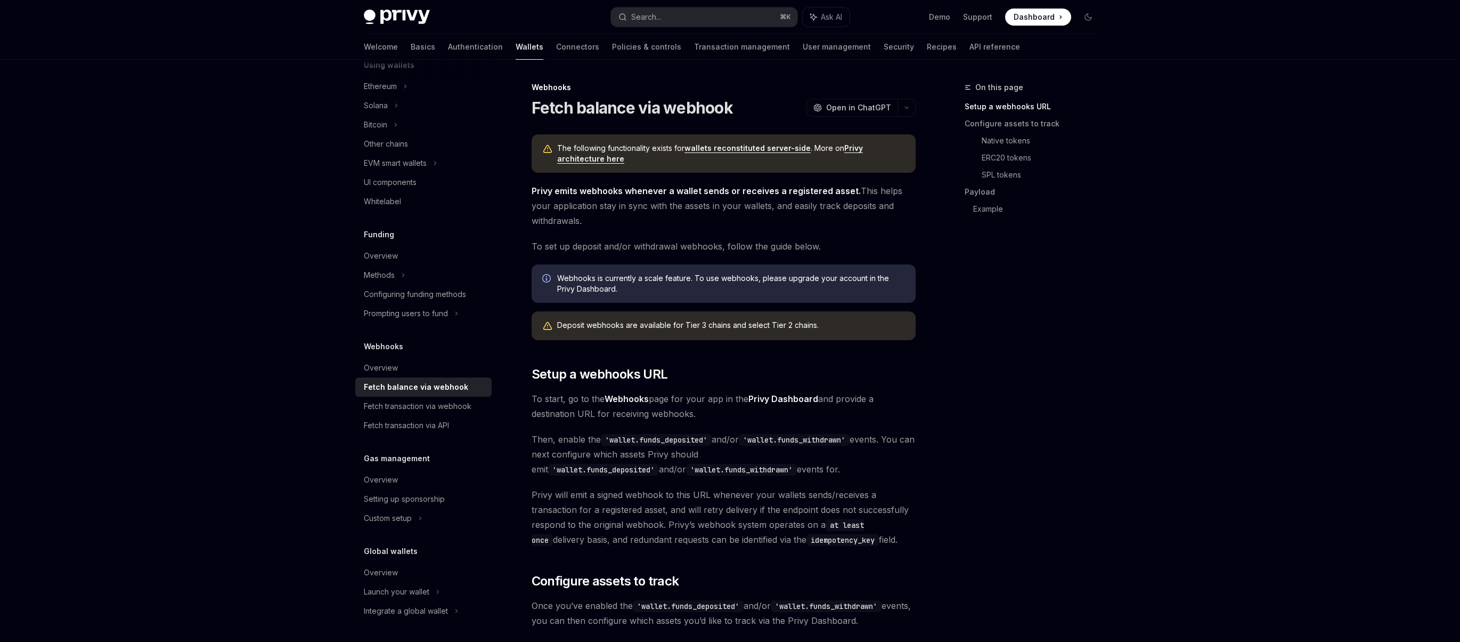
click at [813, 248] on span "To set up deposit and/or withdrawal webhooks, follow the guide below." at bounding box center [724, 246] width 384 height 15
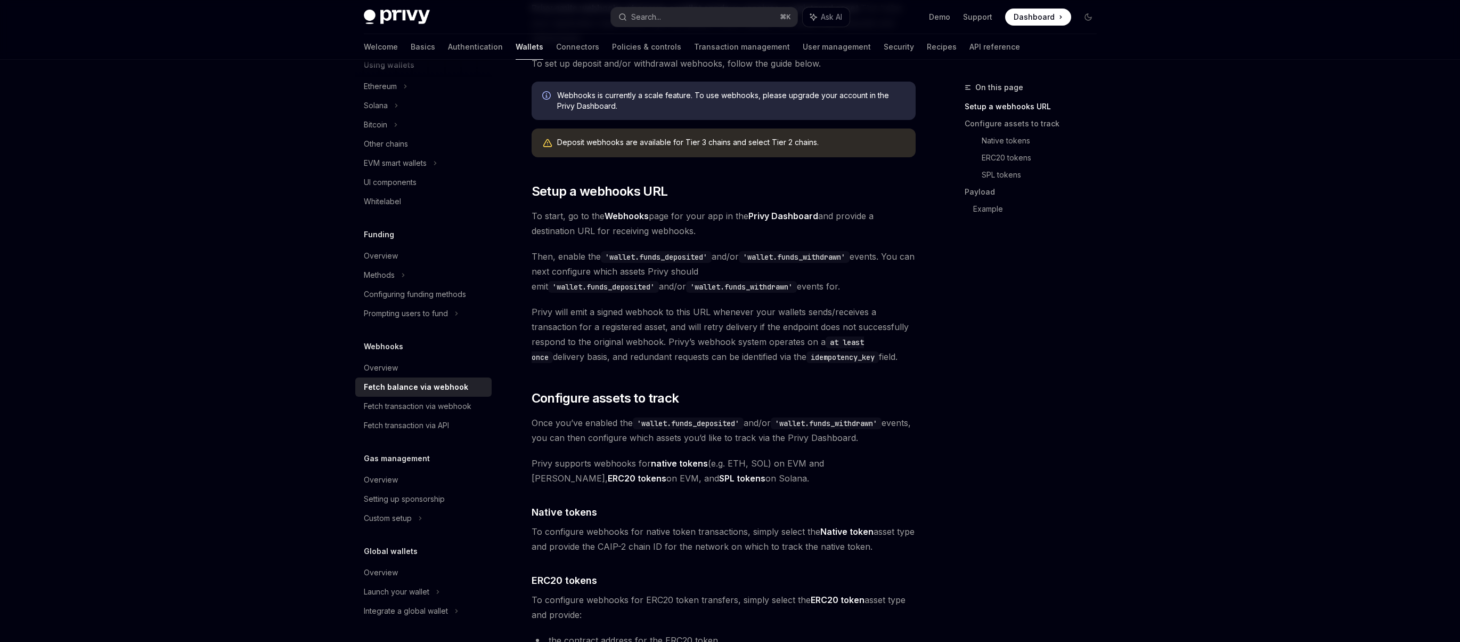
scroll to position [192, 0]
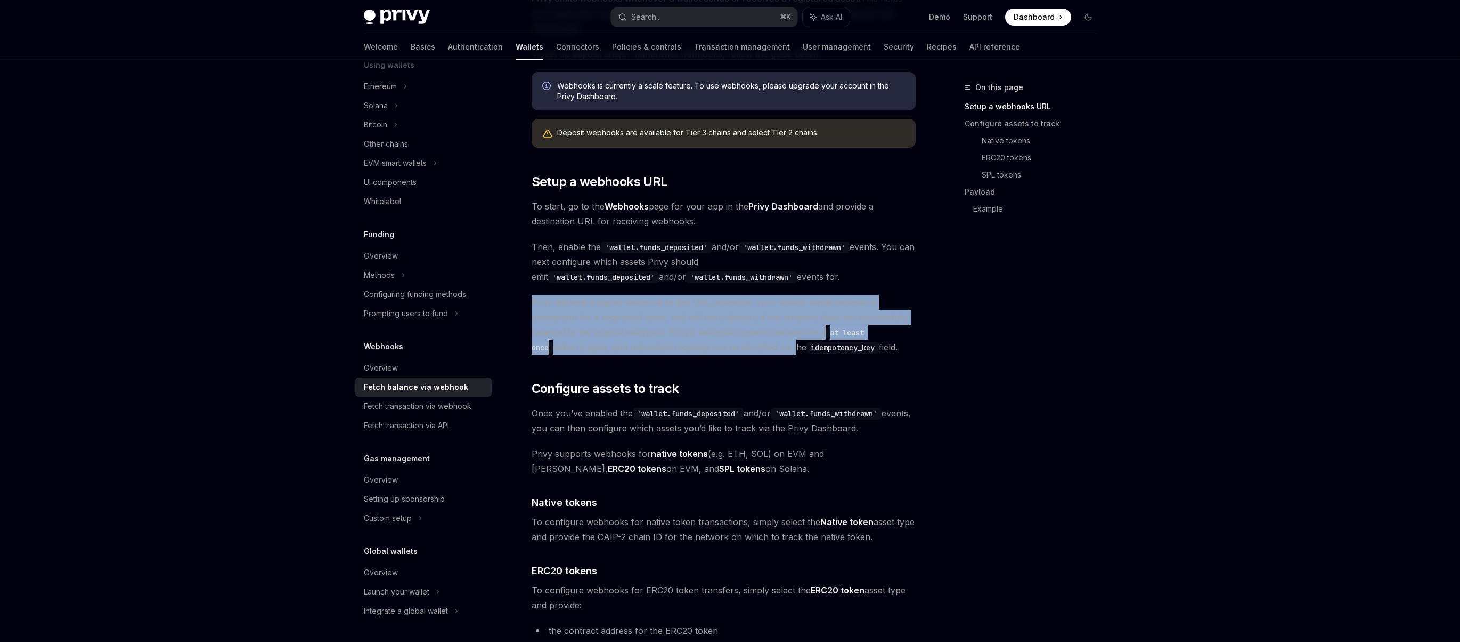
drag, startPoint x: 693, startPoint y: 289, endPoint x: 774, endPoint y: 345, distance: 98.1
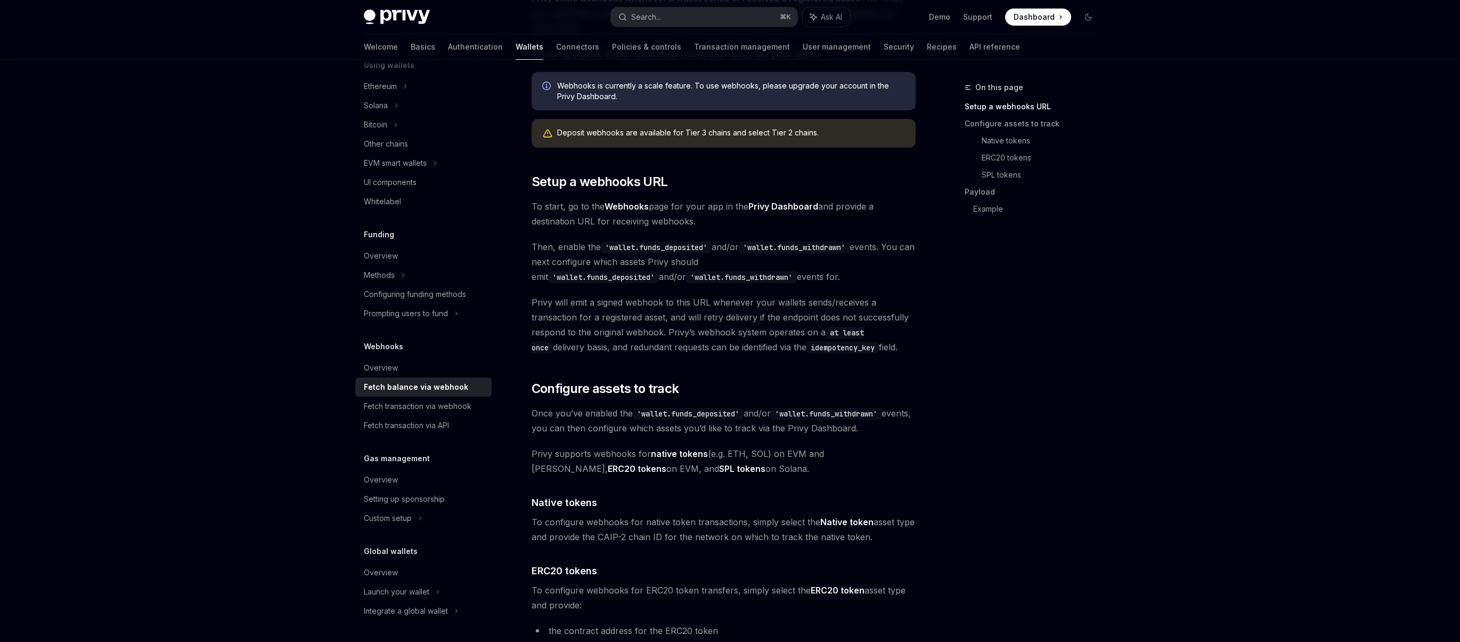
click at [773, 345] on span "Privy will emit a signed webhook to this URL whenever your wallets sends/receiv…" at bounding box center [724, 325] width 384 height 60
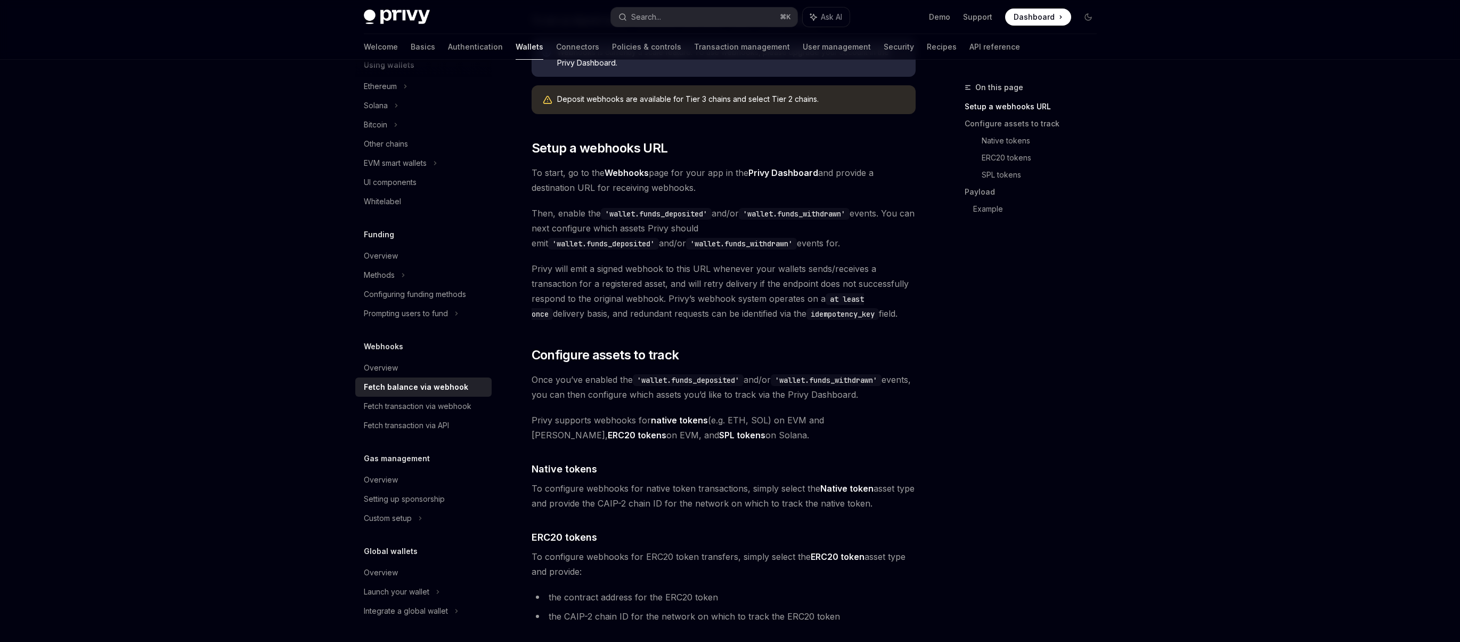
scroll to position [279, 0]
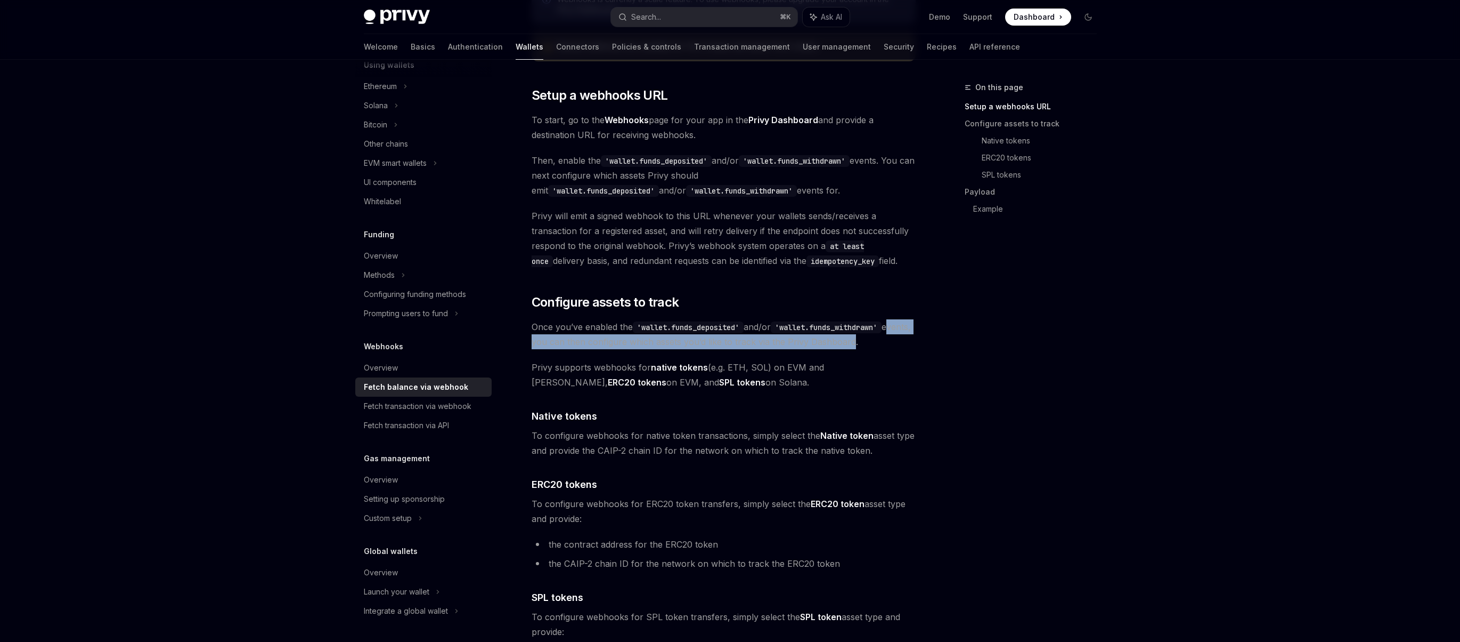
drag, startPoint x: 525, startPoint y: 343, endPoint x: 877, endPoint y: 347, distance: 351.2
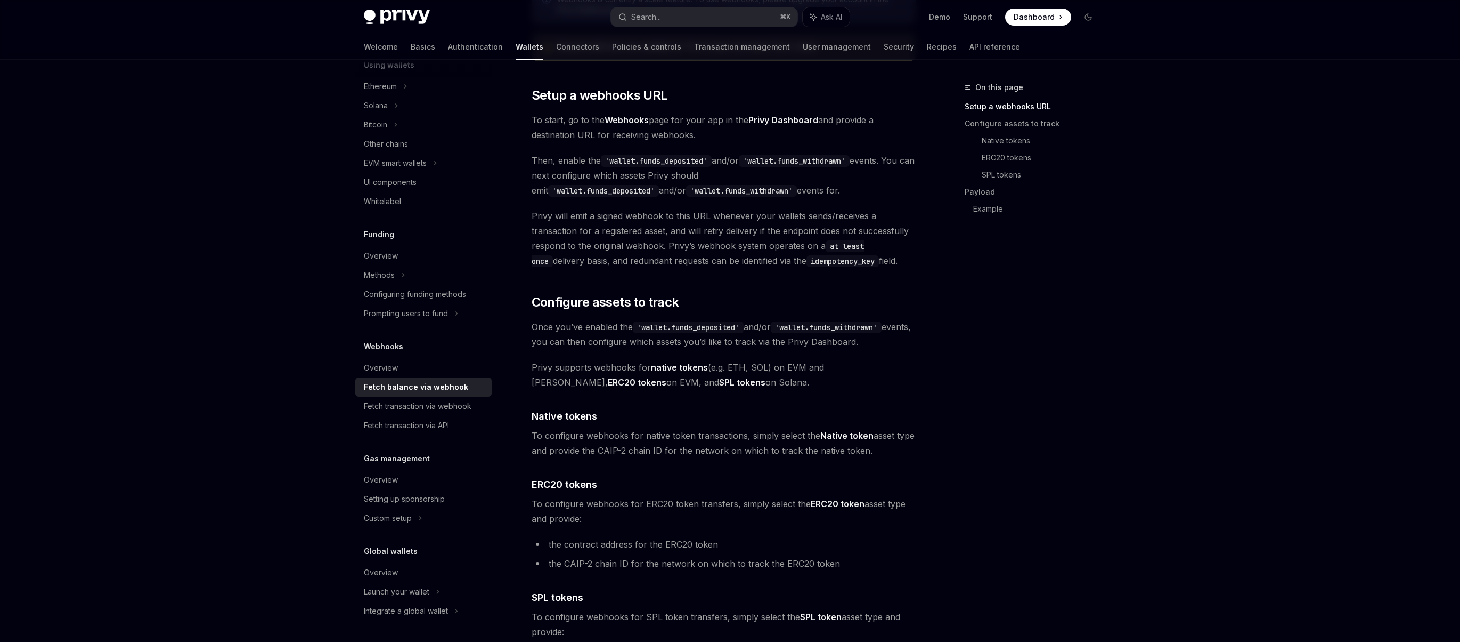
click at [876, 347] on span "Once you’ve enabled the 'wallet.funds_deposited' and/or 'wallet.funds_withdrawn…" at bounding box center [724, 334] width 384 height 30
drag, startPoint x: 691, startPoint y: 428, endPoint x: 806, endPoint y: 436, distance: 114.8
click at [806, 436] on span "To configure webhooks for native token transactions, simply select the Native t…" at bounding box center [724, 443] width 384 height 30
click at [434, 426] on div "Fetch transaction via API" at bounding box center [406, 425] width 85 height 13
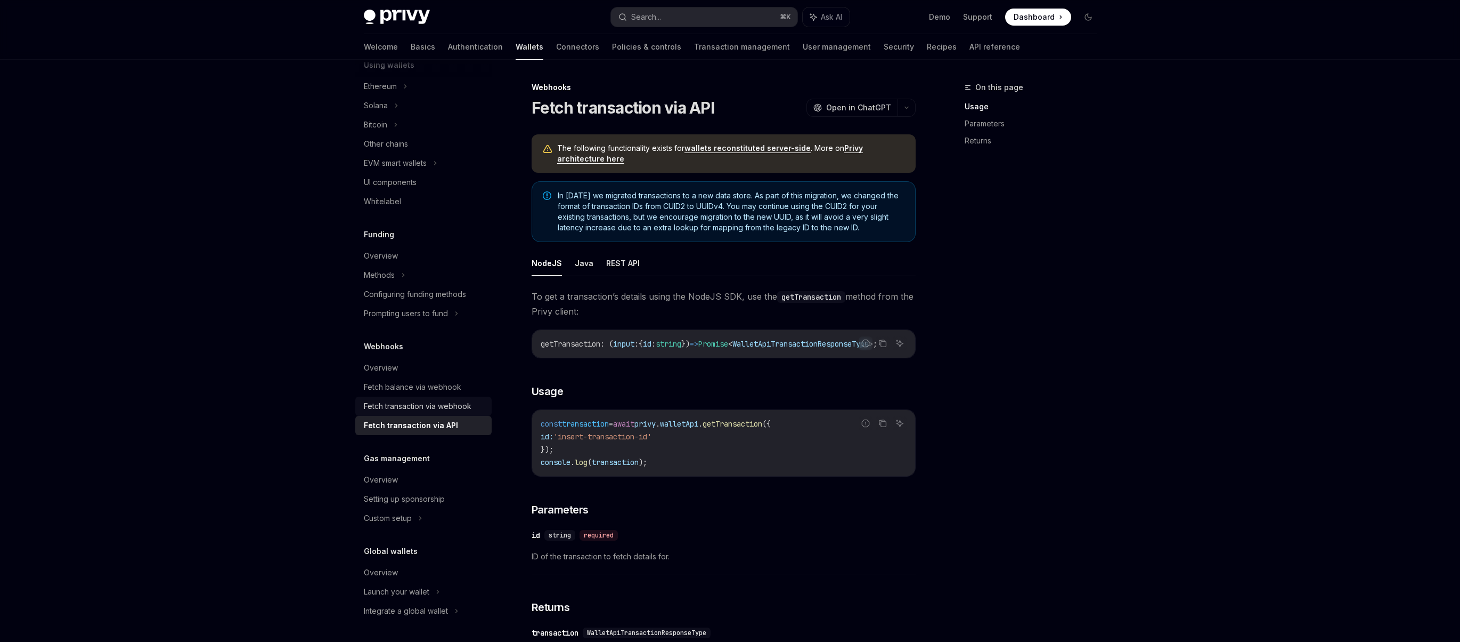
click at [431, 404] on div "Fetch transaction via webhook" at bounding box center [418, 406] width 108 height 13
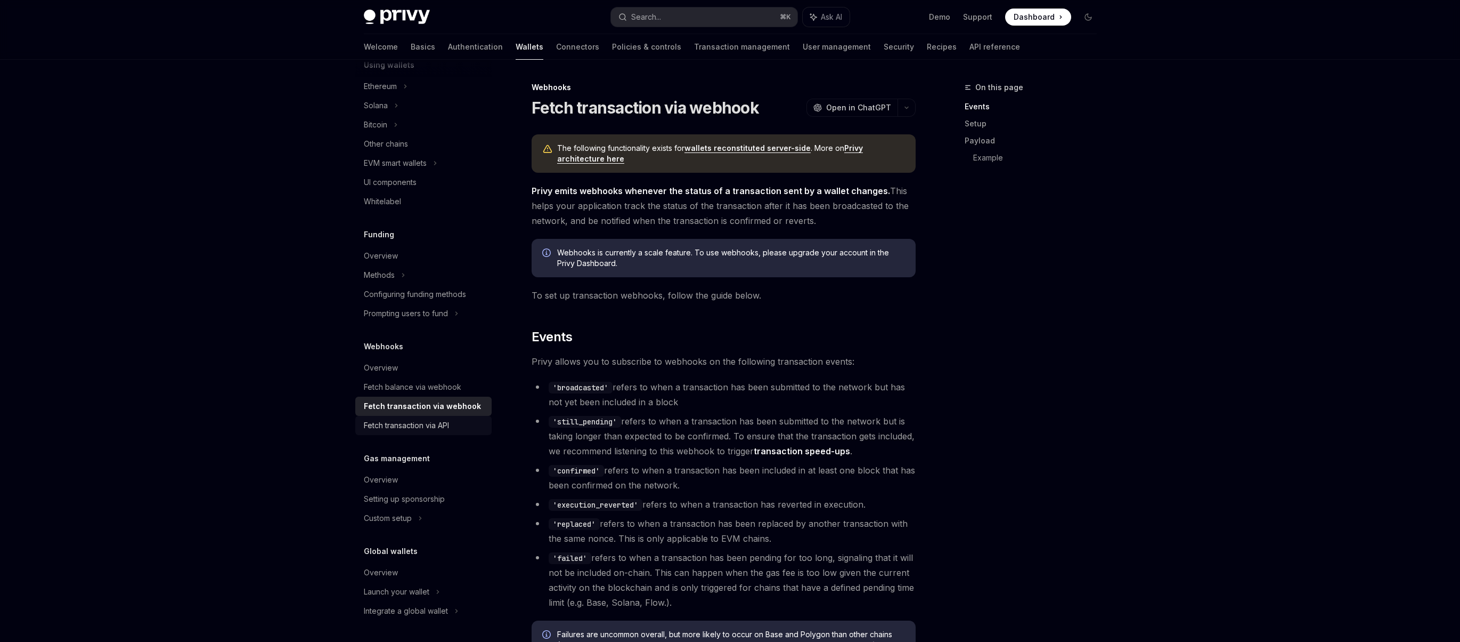
click at [425, 423] on div "Fetch transaction via API" at bounding box center [406, 425] width 85 height 13
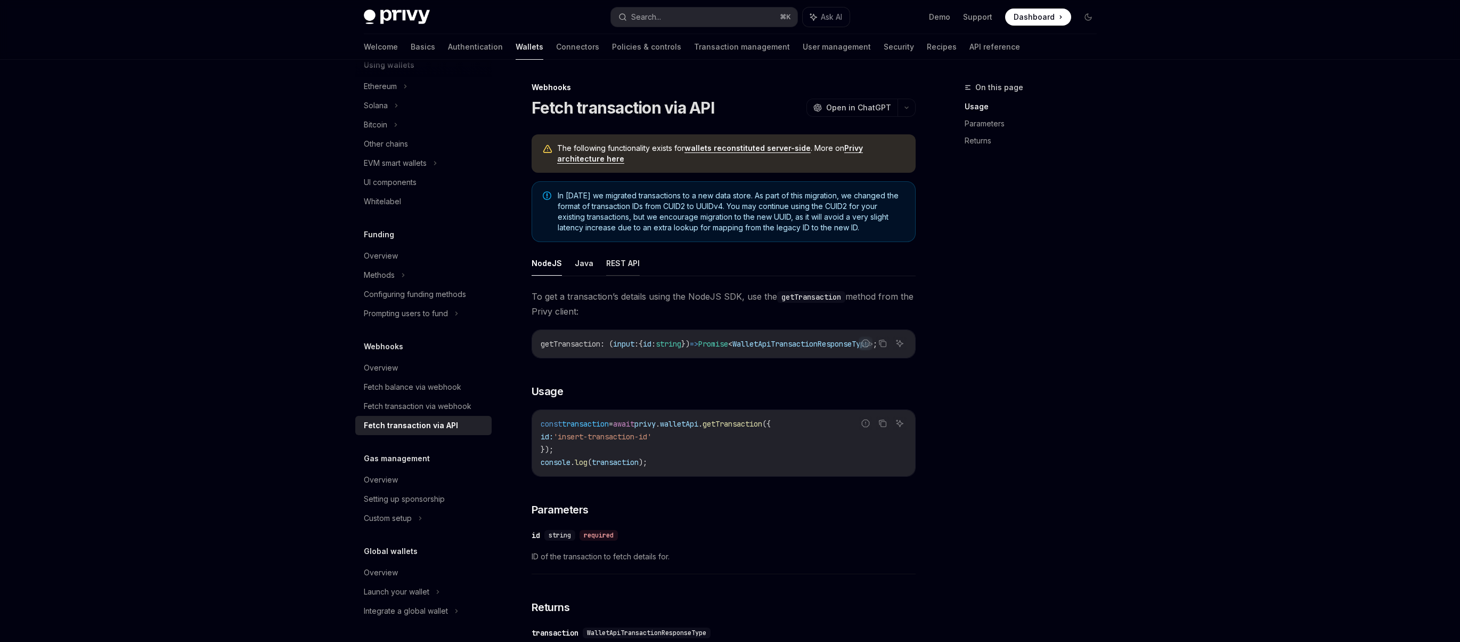
click at [616, 259] on button "REST API" at bounding box center [623, 262] width 34 height 25
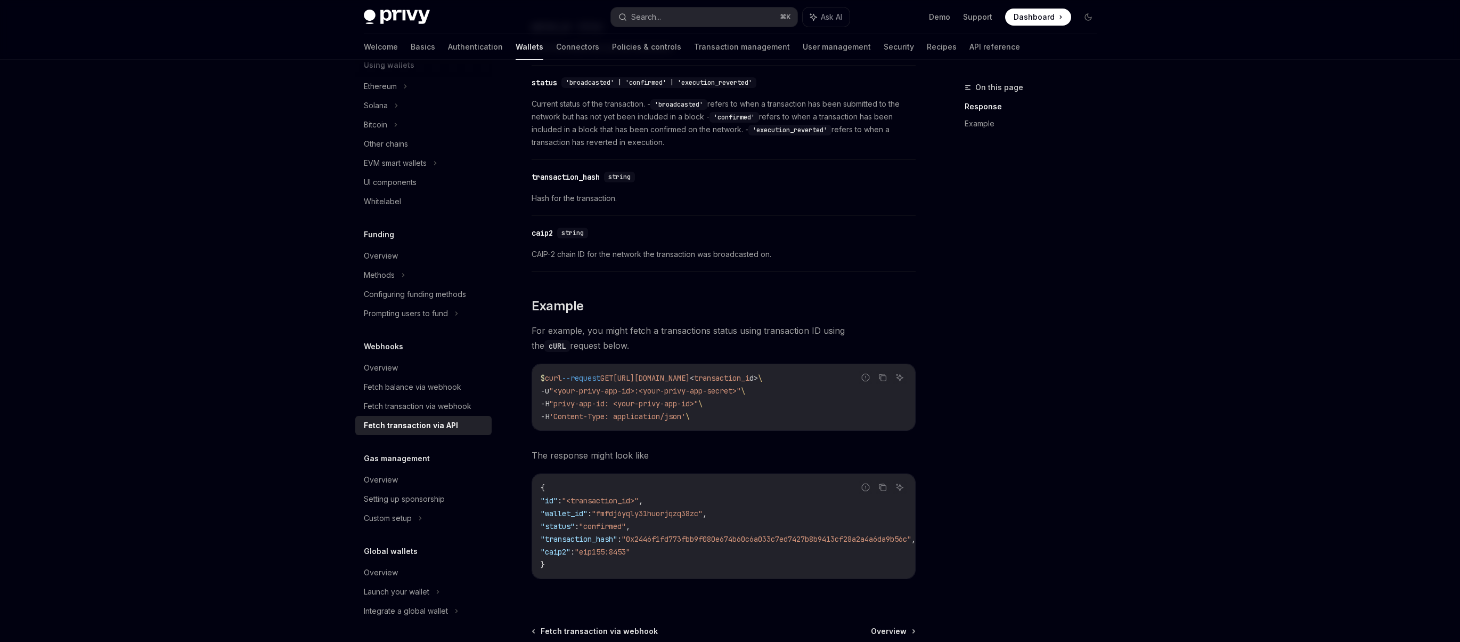
scroll to position [610, 0]
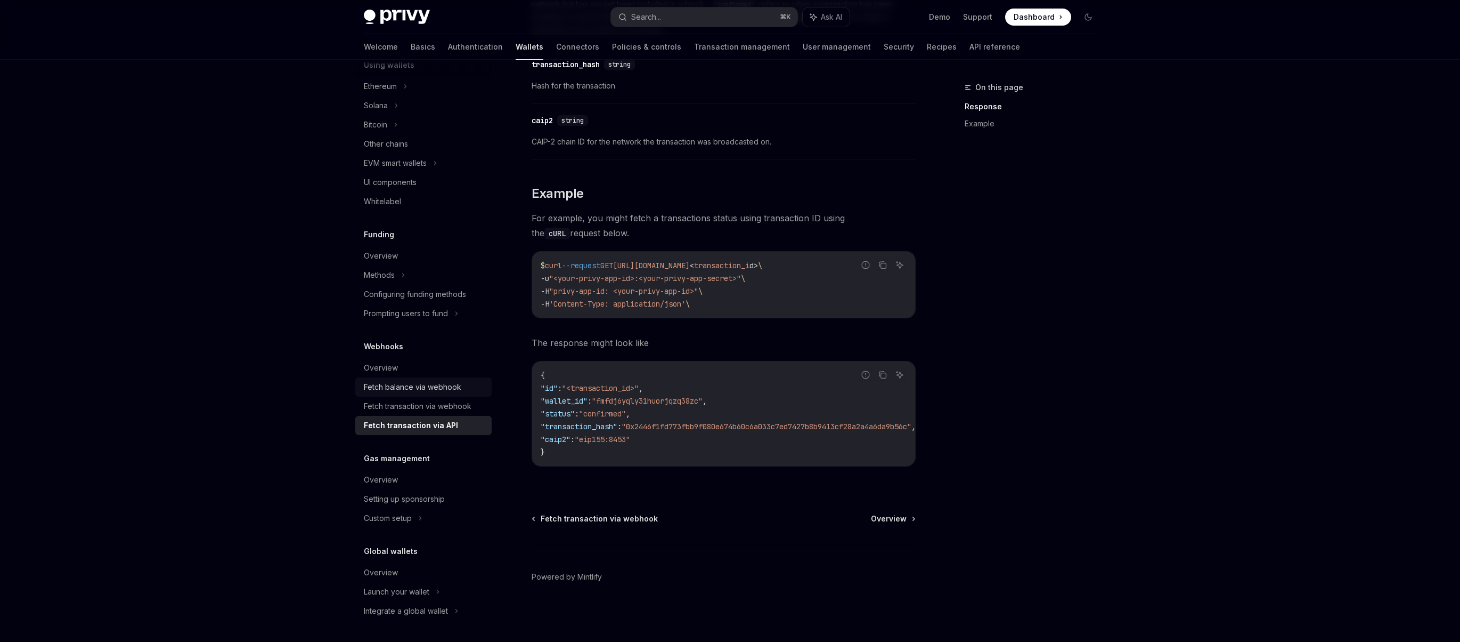
click at [445, 388] on div "Fetch balance via webhook" at bounding box center [413, 386] width 98 height 13
type textarea "*"
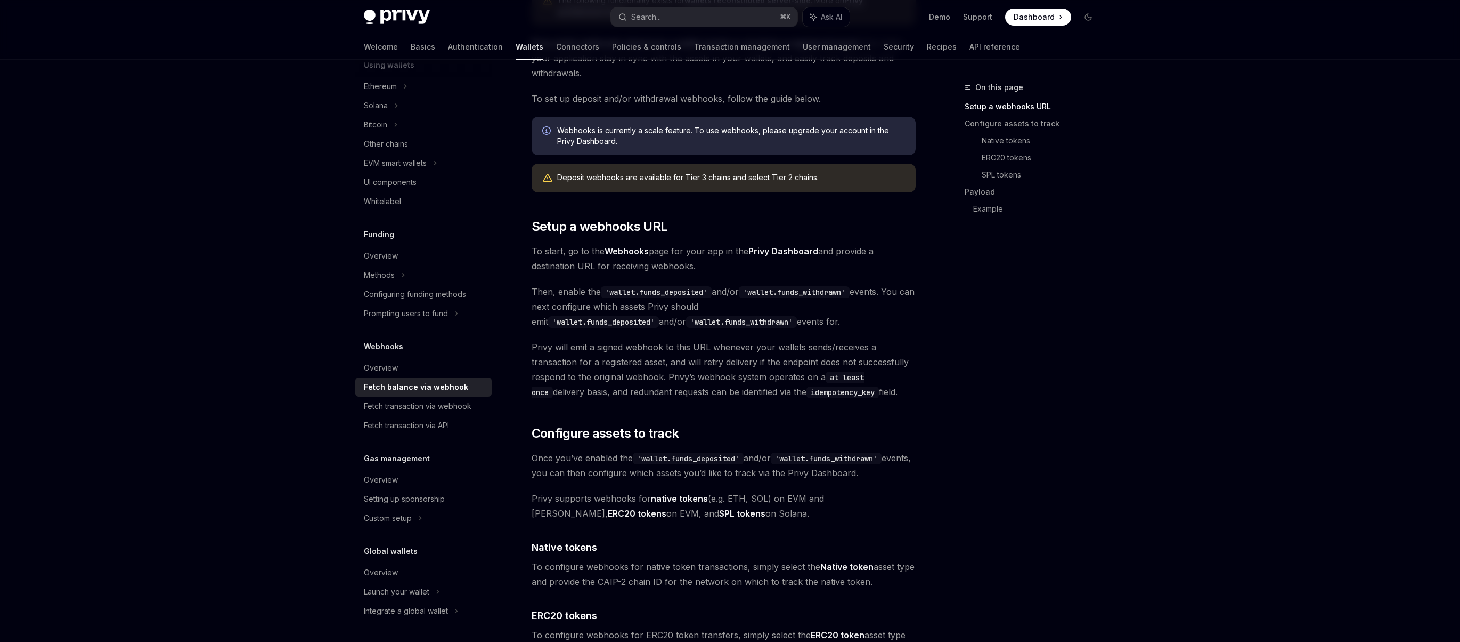
scroll to position [344, 0]
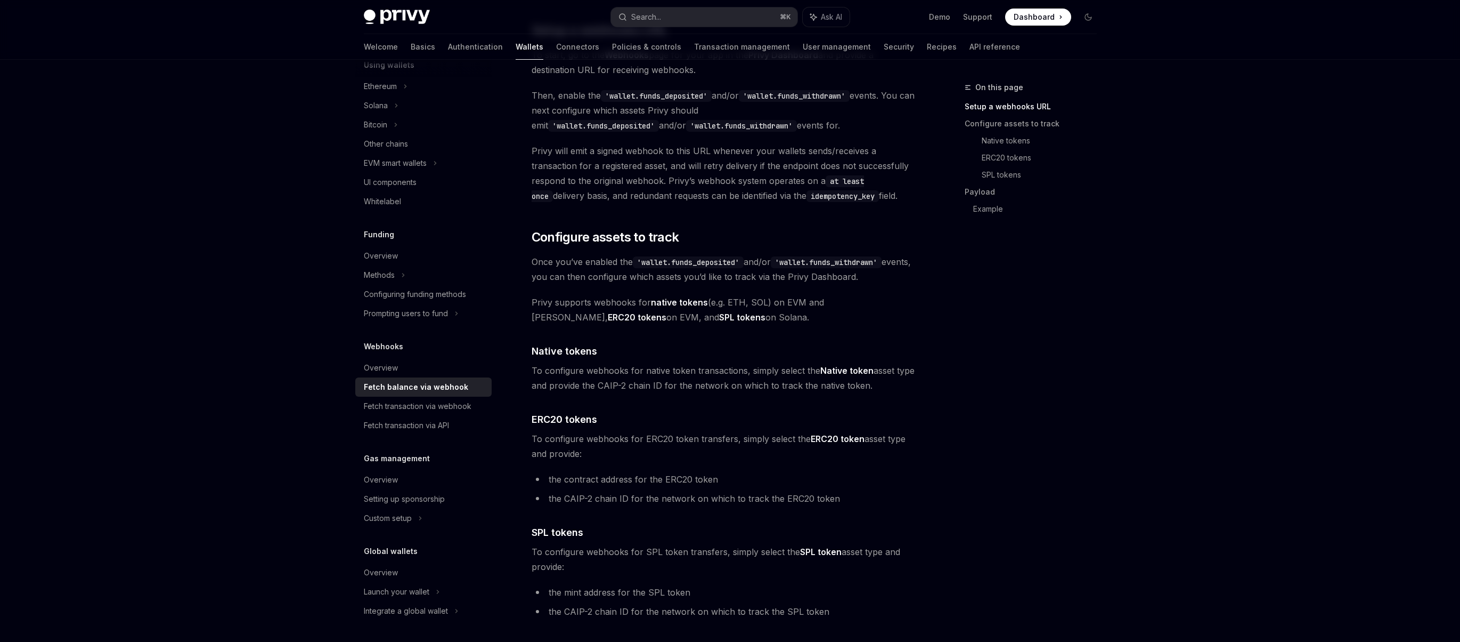
click at [742, 364] on span "To configure webhooks for native token transactions, simply select the Native t…" at bounding box center [724, 378] width 384 height 30
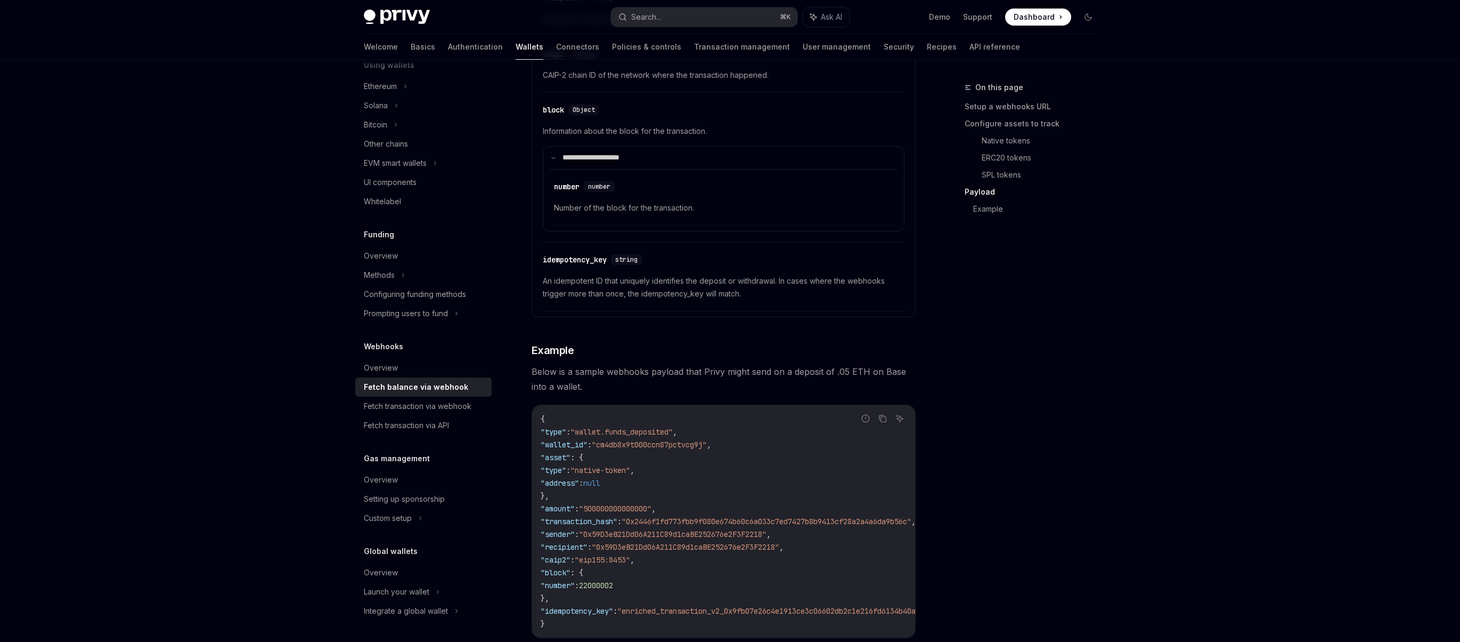
scroll to position [1722, 0]
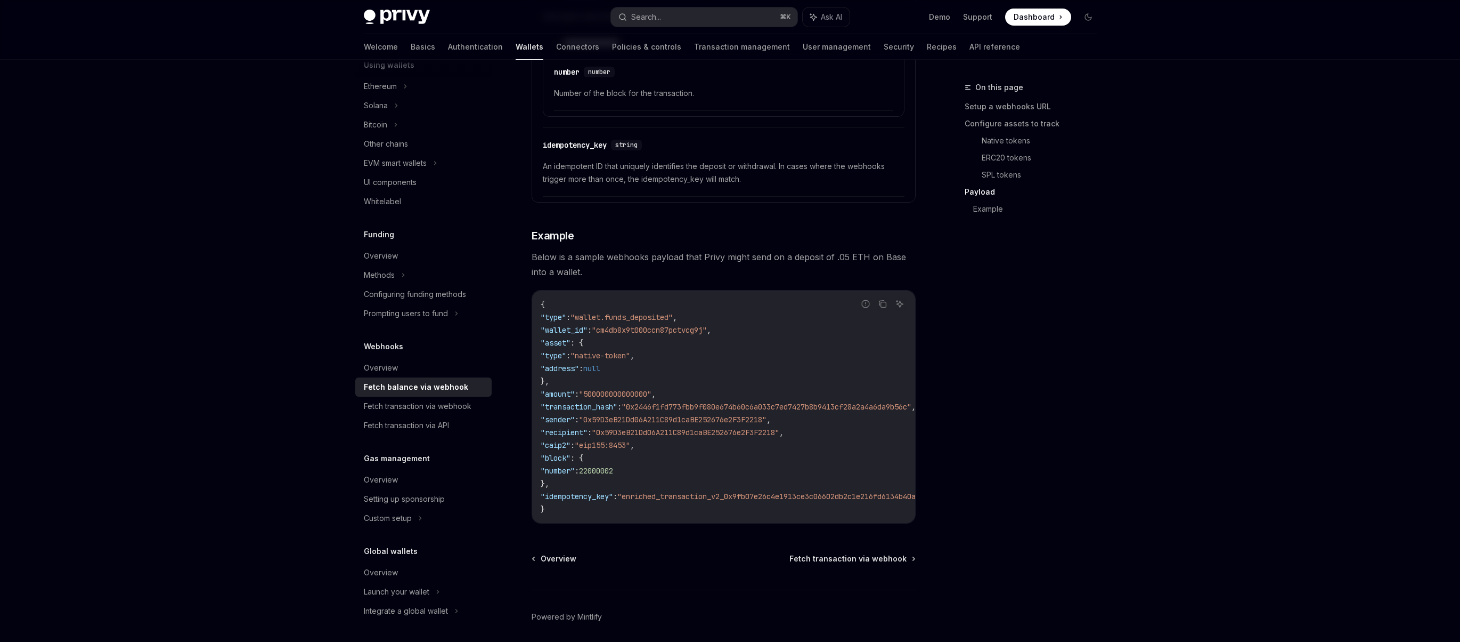
click at [708, 404] on span ""0x2446f1fd773fbb9f080e674b60c6a033c7ed7427b8b9413cf28a2a4a6da9b56c"" at bounding box center [767, 407] width 290 height 10
copy span "0x2446f1fd773fbb9f080e674b60c6a033c7ed7427b8b9413cf28a2a4a6da9b56c"
